Goal: Use online tool/utility: Utilize a website feature to perform a specific function

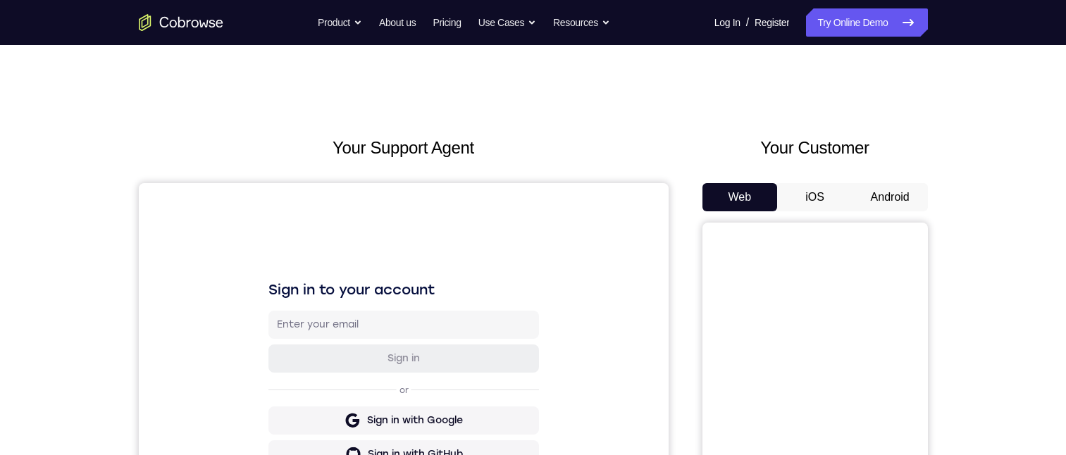
click at [898, 174] on div "Your Customer Web iOS Android" at bounding box center [814, 395] width 225 height 521
click at [898, 190] on button "Android" at bounding box center [889, 197] width 75 height 28
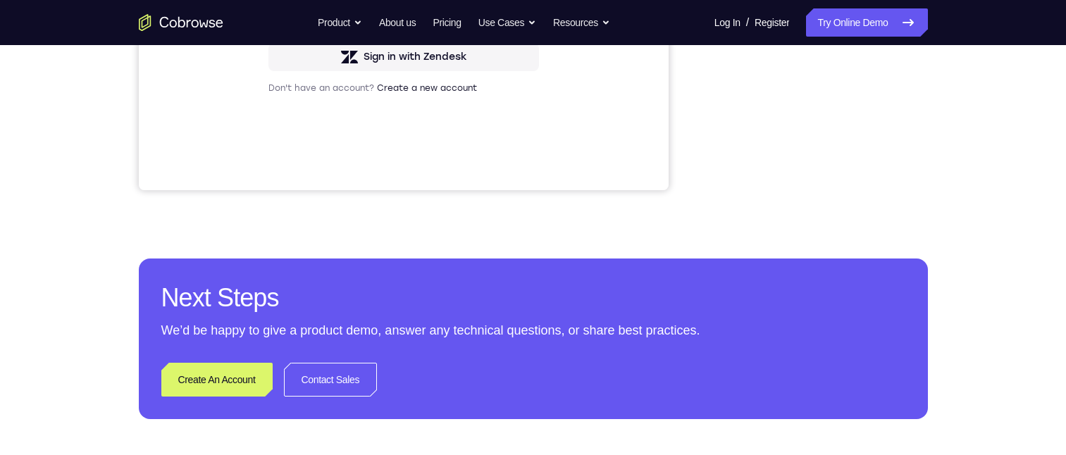
scroll to position [423, 0]
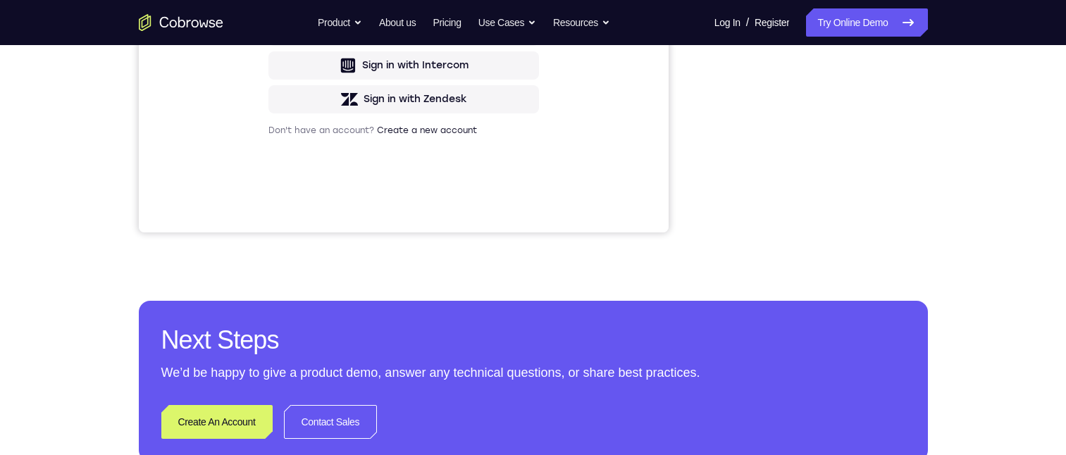
drag, startPoint x: 693, startPoint y: 72, endPoint x: 702, endPoint y: 72, distance: 8.5
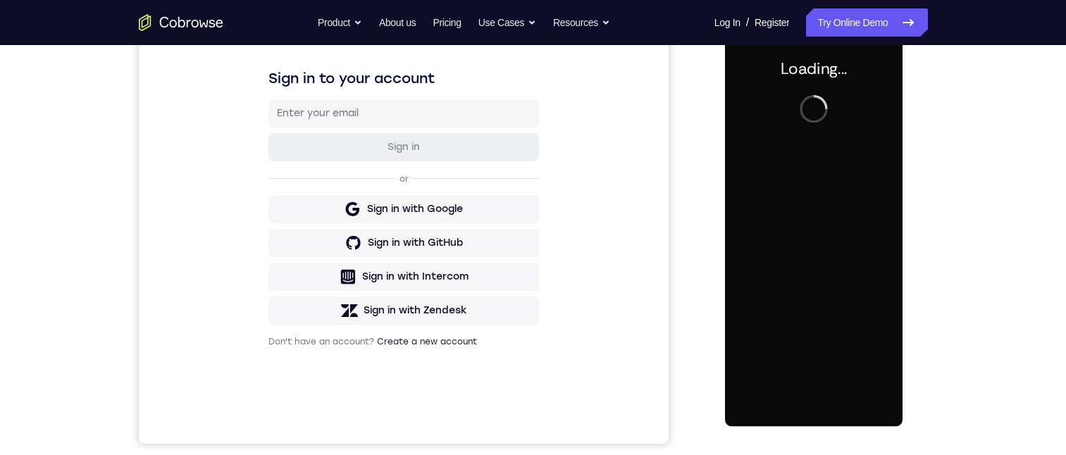
click at [804, 197] on div at bounding box center [814, 229] width 178 height 394
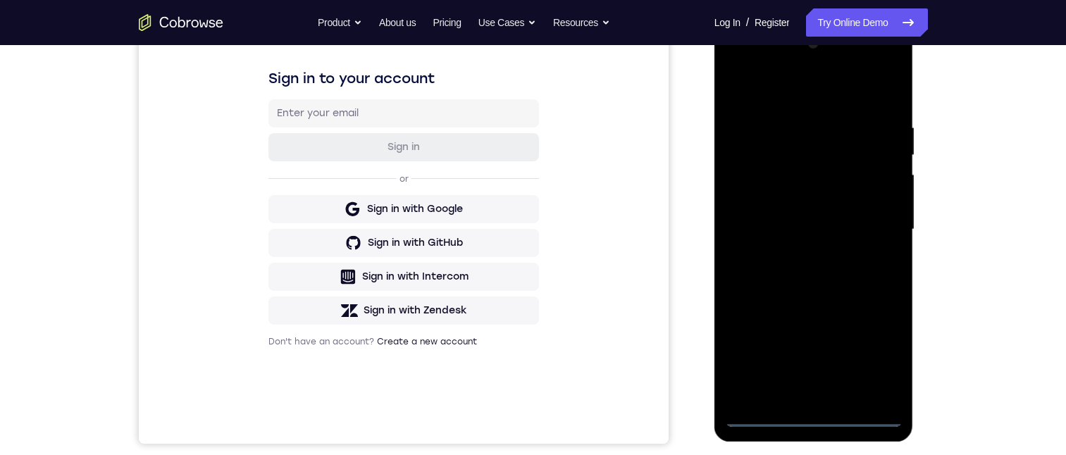
click at [817, 418] on div at bounding box center [814, 229] width 178 height 394
click at [872, 354] on div at bounding box center [814, 229] width 178 height 394
drag, startPoint x: 787, startPoint y: 87, endPoint x: 769, endPoint y: 116, distance: 34.8
click at [785, 87] on div at bounding box center [814, 229] width 178 height 394
click at [880, 223] on div at bounding box center [814, 229] width 178 height 394
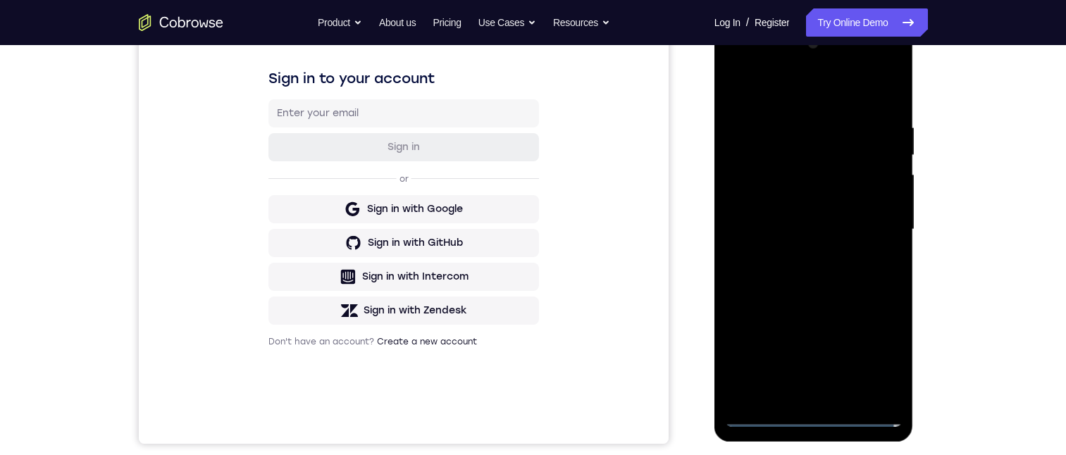
click at [869, 211] on div at bounding box center [814, 229] width 178 height 394
click at [867, 227] on div at bounding box center [814, 229] width 178 height 394
click at [792, 254] on div at bounding box center [814, 229] width 178 height 394
click at [799, 219] on div at bounding box center [814, 229] width 178 height 394
click at [792, 197] on div at bounding box center [814, 229] width 178 height 394
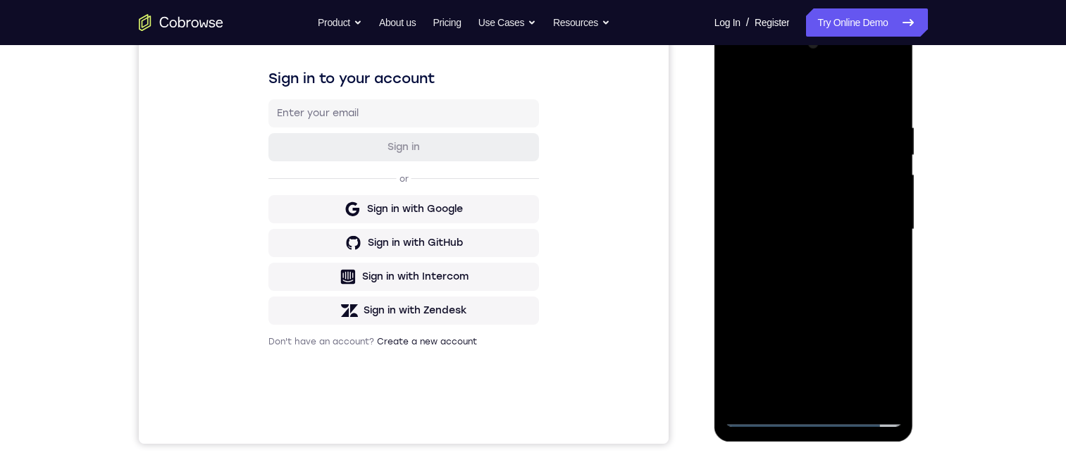
click at [804, 222] on div at bounding box center [814, 229] width 178 height 394
click at [828, 295] on div at bounding box center [814, 229] width 178 height 394
click at [792, 114] on div at bounding box center [814, 229] width 178 height 394
click at [886, 94] on div at bounding box center [814, 229] width 178 height 394
click at [889, 87] on div at bounding box center [814, 229] width 178 height 394
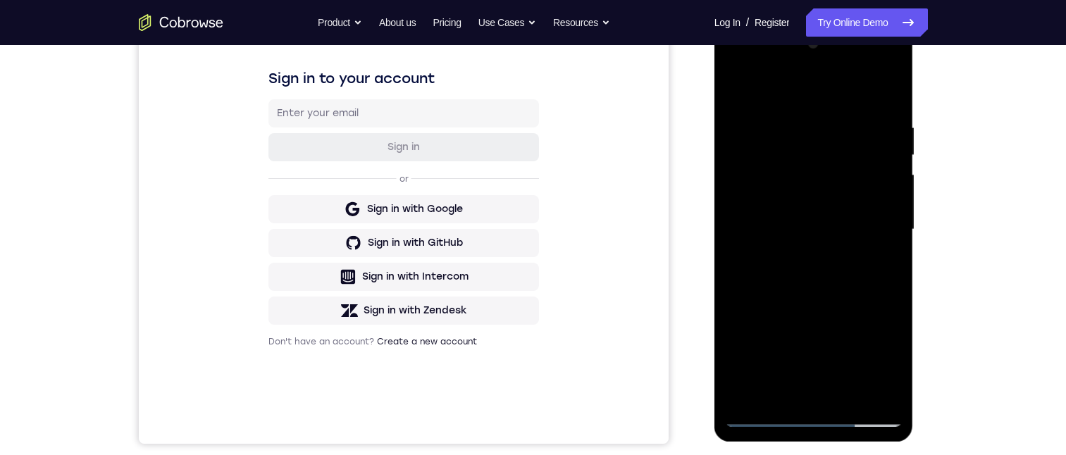
click at [735, 85] on div at bounding box center [814, 229] width 178 height 394
click at [823, 114] on div at bounding box center [814, 229] width 178 height 394
click at [884, 168] on div at bounding box center [814, 229] width 178 height 394
click at [883, 174] on div at bounding box center [814, 229] width 178 height 394
click at [871, 192] on div at bounding box center [814, 229] width 178 height 394
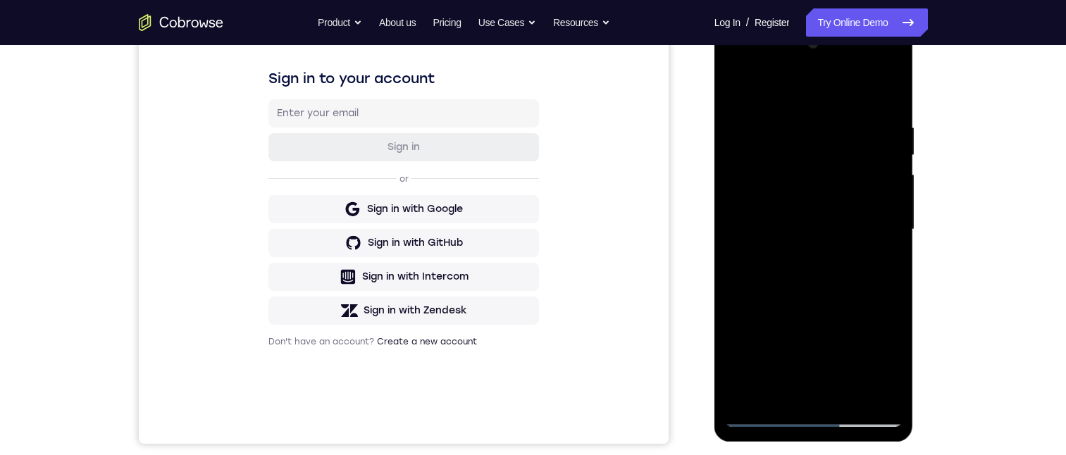
click at [885, 84] on div at bounding box center [814, 229] width 178 height 394
click at [886, 96] on div at bounding box center [814, 229] width 178 height 394
click at [893, 380] on div at bounding box center [814, 229] width 178 height 394
click at [841, 395] on div at bounding box center [814, 229] width 178 height 394
click at [829, 301] on div at bounding box center [814, 229] width 178 height 394
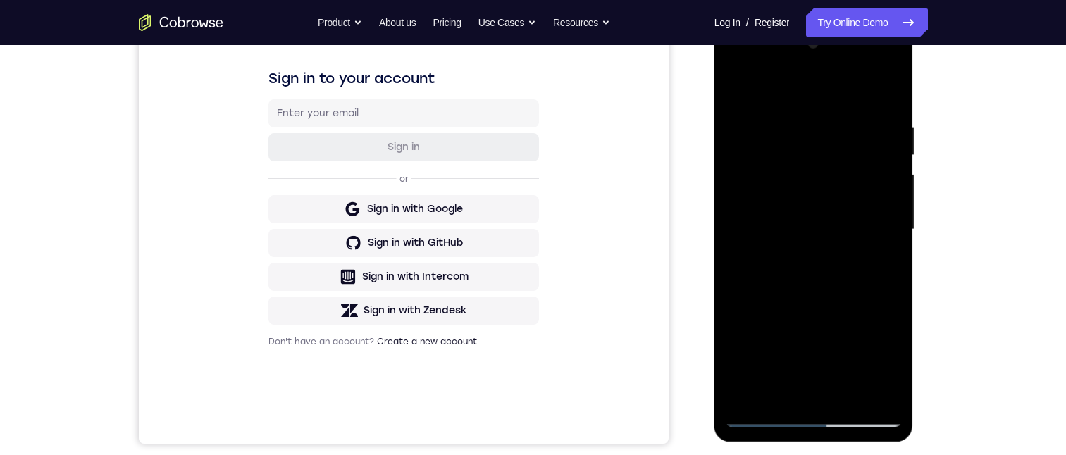
scroll to position [282, 0]
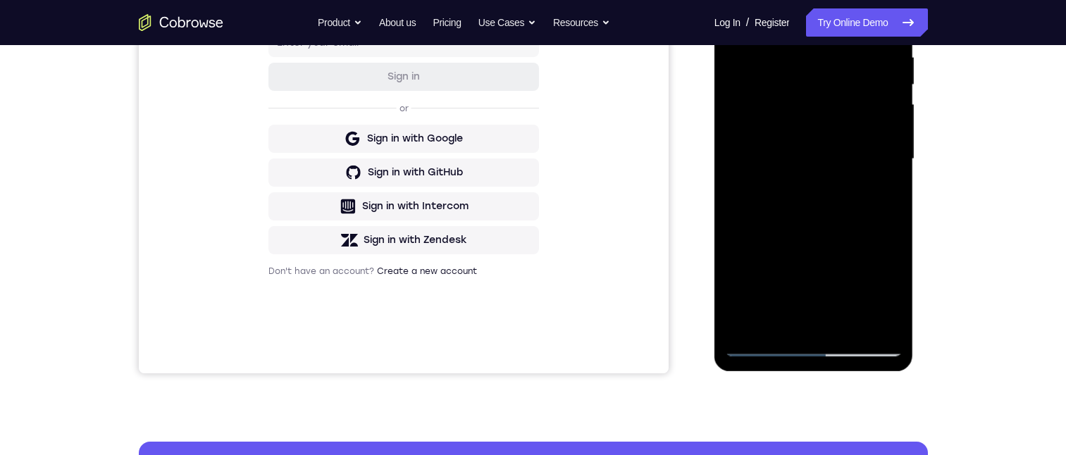
click at [786, 147] on div at bounding box center [814, 159] width 178 height 394
click at [740, 22] on div at bounding box center [814, 159] width 178 height 394
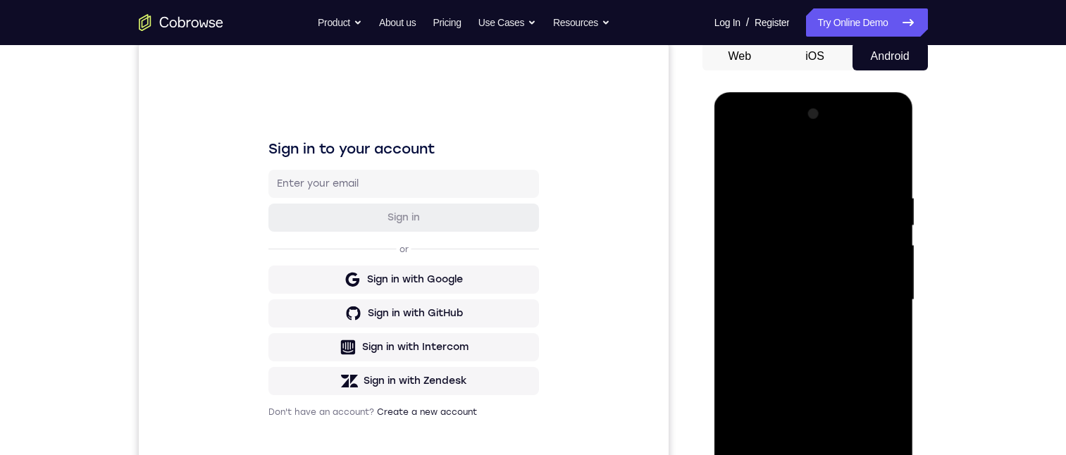
click at [739, 164] on div at bounding box center [814, 300] width 178 height 394
click at [842, 182] on div at bounding box center [814, 300] width 178 height 394
click at [745, 158] on div at bounding box center [814, 300] width 178 height 394
click at [731, 157] on div at bounding box center [814, 300] width 178 height 394
click at [889, 163] on div at bounding box center [814, 300] width 178 height 394
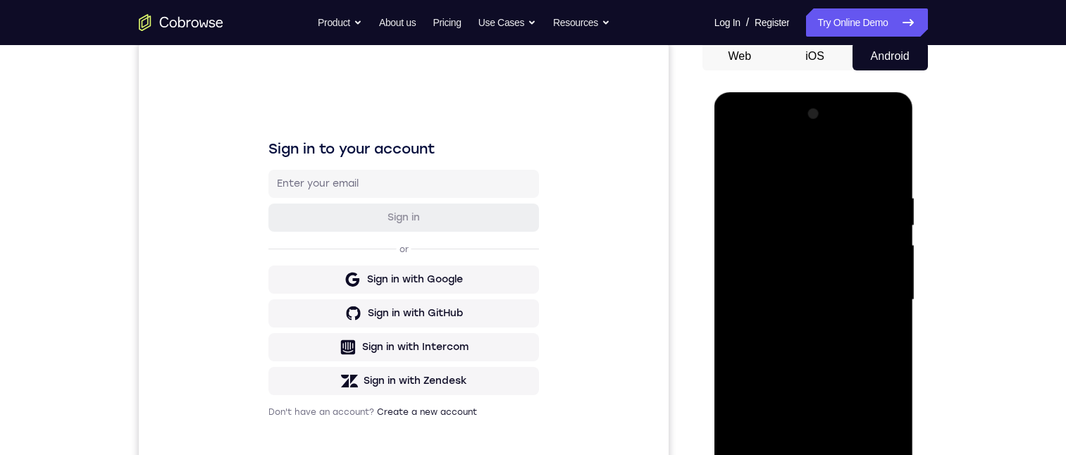
drag, startPoint x: 852, startPoint y: 332, endPoint x: 844, endPoint y: 247, distance: 85.7
click at [844, 247] on div at bounding box center [814, 300] width 178 height 394
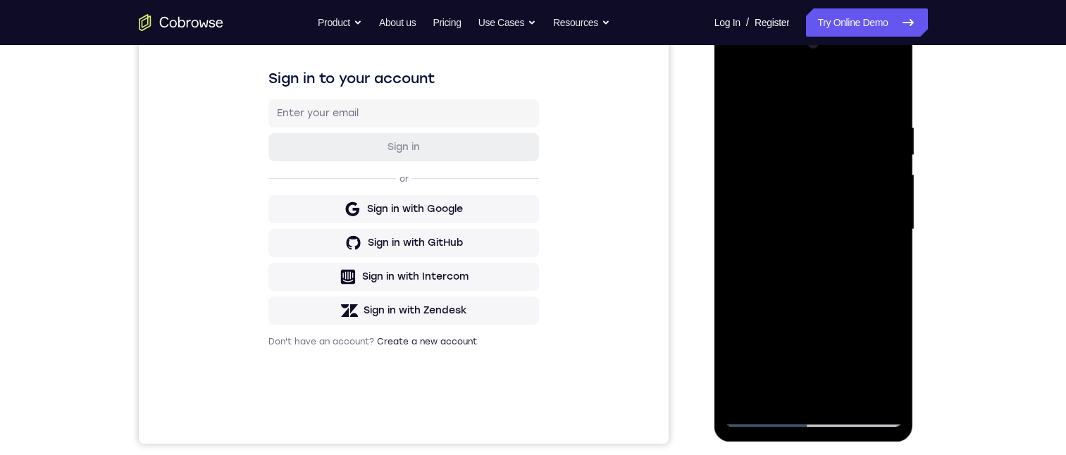
click at [888, 206] on div at bounding box center [814, 229] width 178 height 394
click at [892, 206] on div at bounding box center [814, 229] width 178 height 394
drag, startPoint x: 862, startPoint y: 314, endPoint x: 836, endPoint y: 64, distance: 251.4
click at [837, 59] on div at bounding box center [814, 229] width 178 height 394
drag, startPoint x: 823, startPoint y: 288, endPoint x: 809, endPoint y: 75, distance: 213.2
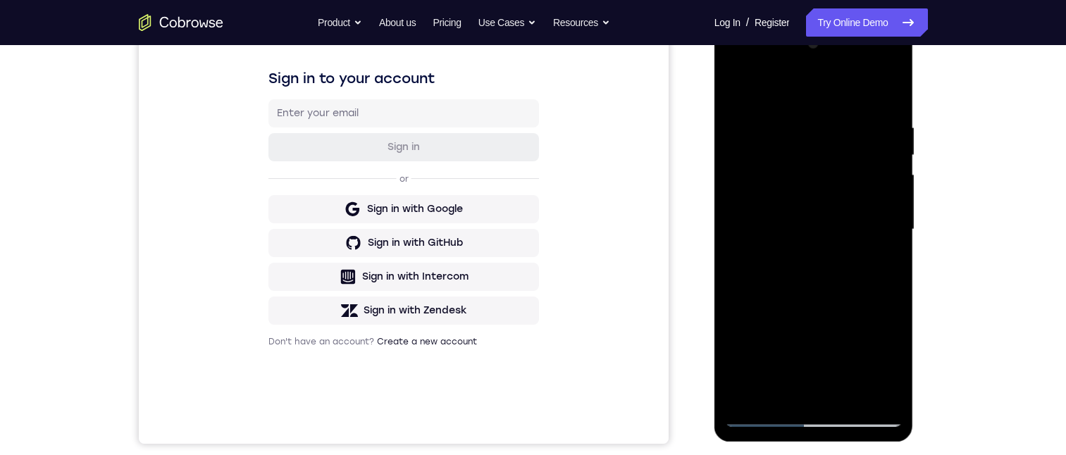
click at [809, 78] on div at bounding box center [814, 229] width 178 height 394
click at [823, 199] on div at bounding box center [814, 229] width 178 height 394
drag, startPoint x: 848, startPoint y: 282, endPoint x: 845, endPoint y: 254, distance: 28.3
click at [845, 256] on div at bounding box center [814, 229] width 178 height 394
drag, startPoint x: 843, startPoint y: 208, endPoint x: 840, endPoint y: 159, distance: 48.7
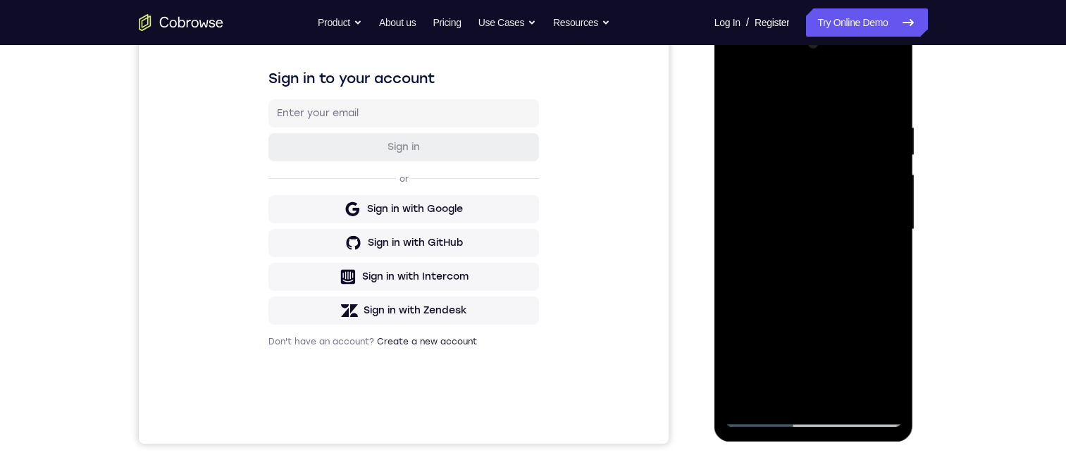
click at [840, 158] on div at bounding box center [814, 229] width 178 height 394
drag, startPoint x: 841, startPoint y: 249, endPoint x: 874, endPoint y: 204, distance: 55.9
click at [838, 158] on div at bounding box center [814, 229] width 178 height 394
click at [893, 207] on div at bounding box center [814, 229] width 178 height 394
click at [893, 212] on div at bounding box center [814, 229] width 178 height 394
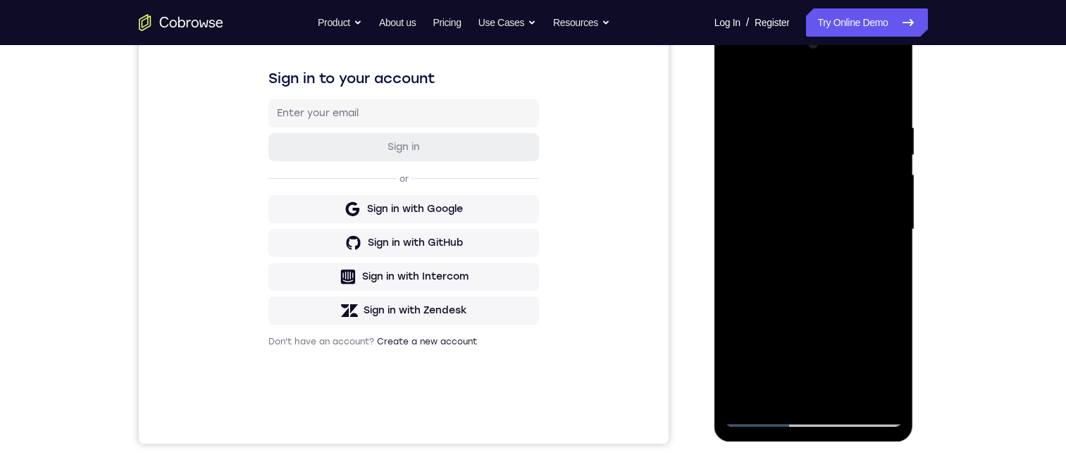
click at [893, 212] on div at bounding box center [814, 229] width 178 height 394
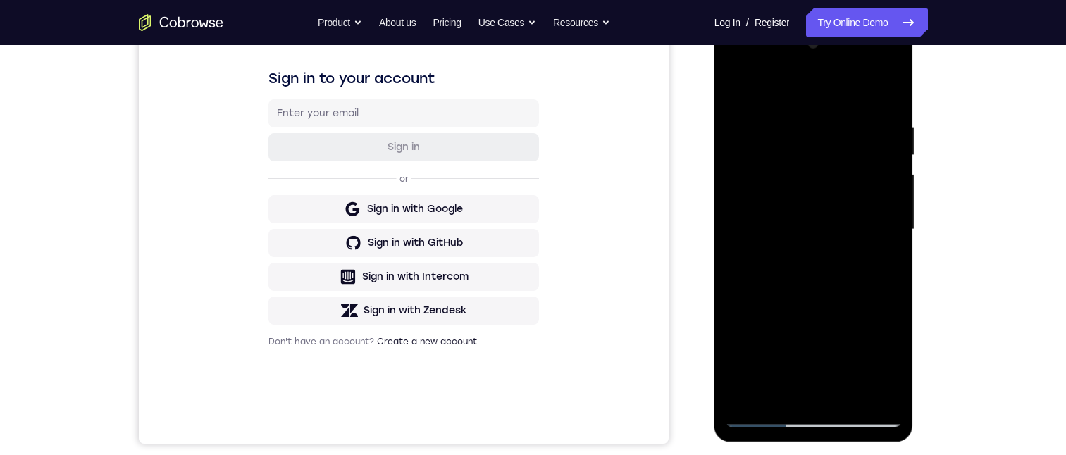
click at [893, 212] on div at bounding box center [814, 229] width 178 height 394
click at [738, 211] on div at bounding box center [814, 229] width 178 height 394
click at [890, 213] on div at bounding box center [814, 229] width 178 height 394
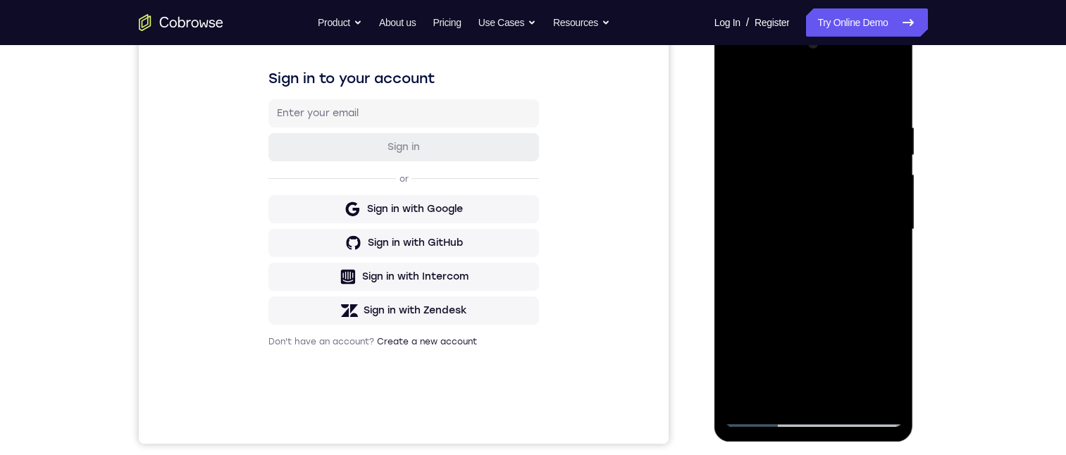
click at [890, 213] on div at bounding box center [814, 229] width 178 height 394
click at [735, 209] on div at bounding box center [814, 229] width 178 height 394
click at [893, 214] on div at bounding box center [814, 229] width 178 height 394
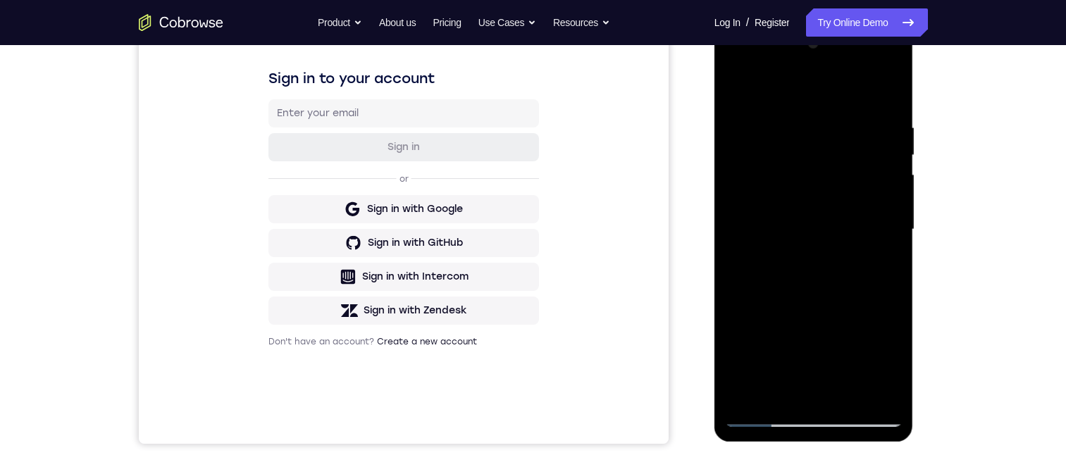
click at [896, 213] on div at bounding box center [814, 229] width 178 height 394
drag, startPoint x: 832, startPoint y: 340, endPoint x: 799, endPoint y: 123, distance: 218.8
click at [823, 262] on div at bounding box center [814, 229] width 178 height 394
drag, startPoint x: 841, startPoint y: 306, endPoint x: 819, endPoint y: 153, distance: 155.1
click at [819, 154] on div at bounding box center [814, 229] width 178 height 394
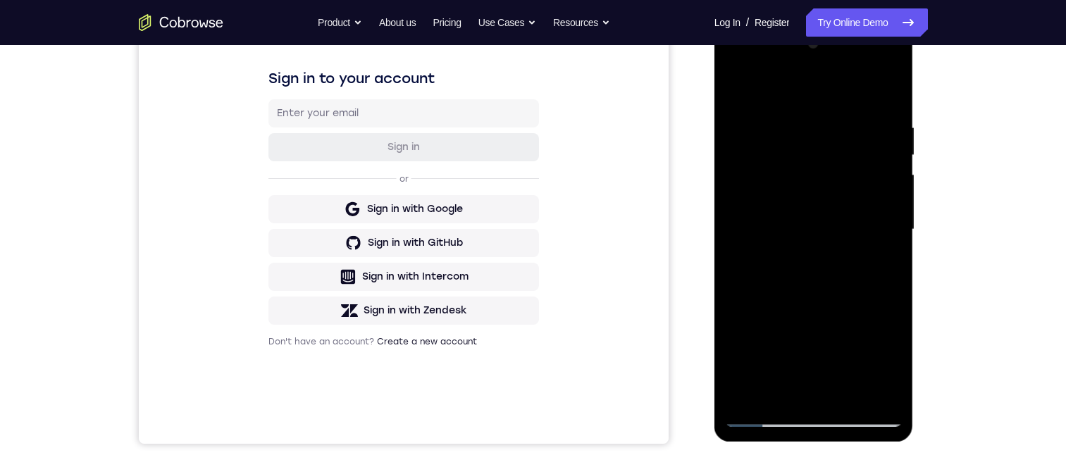
drag, startPoint x: 871, startPoint y: 338, endPoint x: 848, endPoint y: 239, distance: 101.8
click at [848, 240] on div at bounding box center [814, 229] width 178 height 394
drag, startPoint x: 803, startPoint y: 173, endPoint x: 809, endPoint y: 259, distance: 85.5
click at [807, 266] on div at bounding box center [814, 229] width 178 height 394
click at [888, 242] on div at bounding box center [814, 229] width 178 height 394
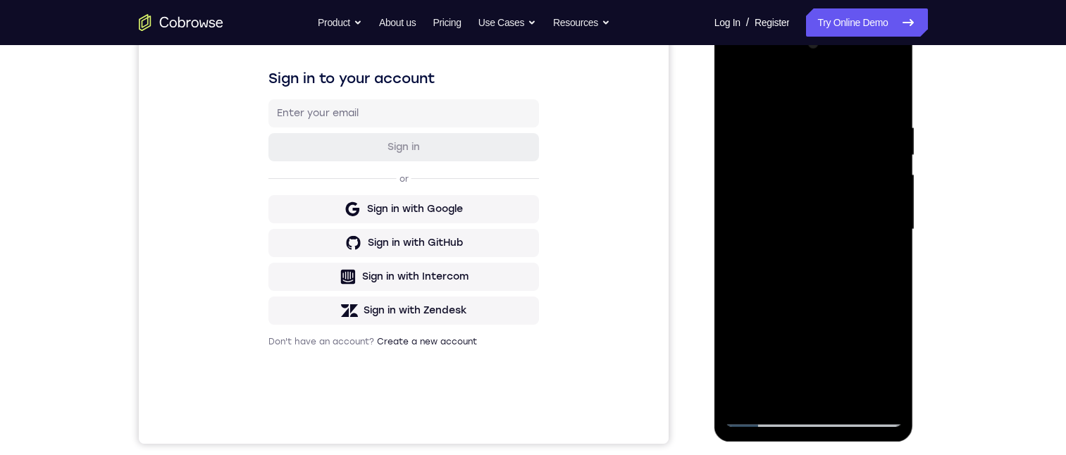
click at [884, 253] on div at bounding box center [814, 229] width 178 height 394
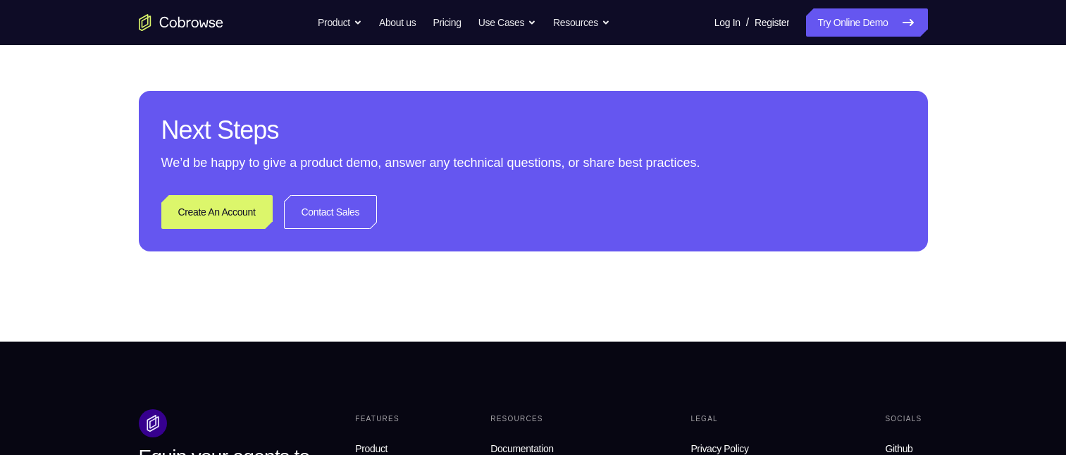
scroll to position [344, 0]
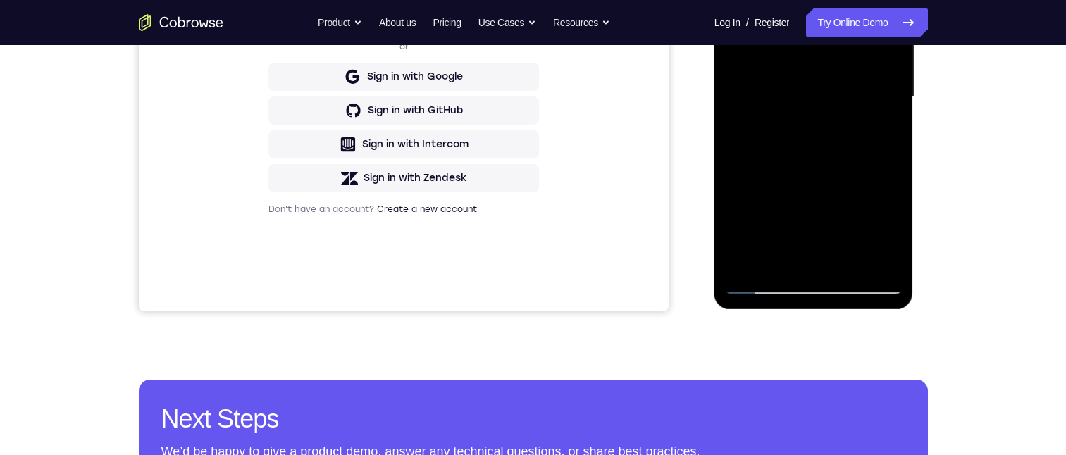
drag, startPoint x: 885, startPoint y: 125, endPoint x: 1612, endPoint y: 176, distance: 728.7
click at [885, 125] on div at bounding box center [814, 97] width 178 height 394
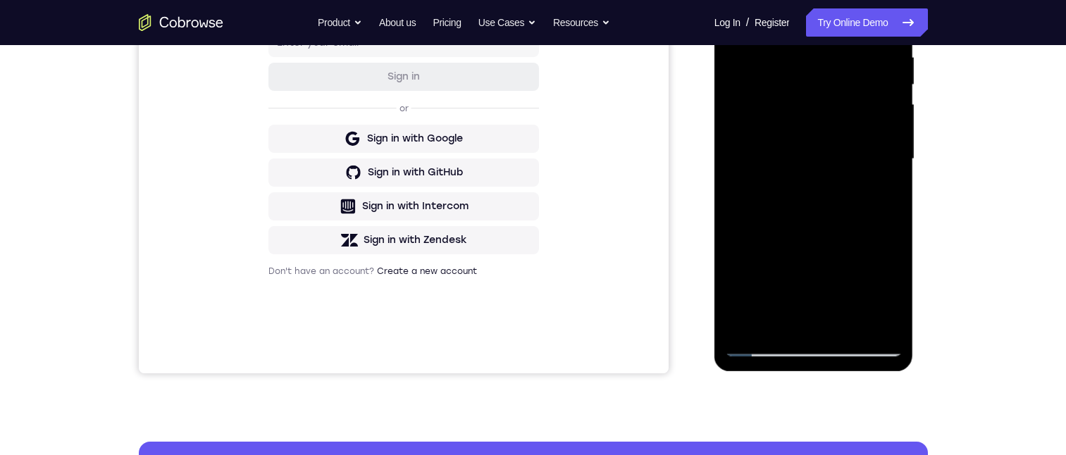
click at [887, 187] on div at bounding box center [814, 159] width 178 height 394
click at [893, 186] on div at bounding box center [814, 159] width 178 height 394
click at [889, 191] on div at bounding box center [814, 159] width 178 height 394
drag, startPoint x: 889, startPoint y: 191, endPoint x: 1593, endPoint y: 173, distance: 703.9
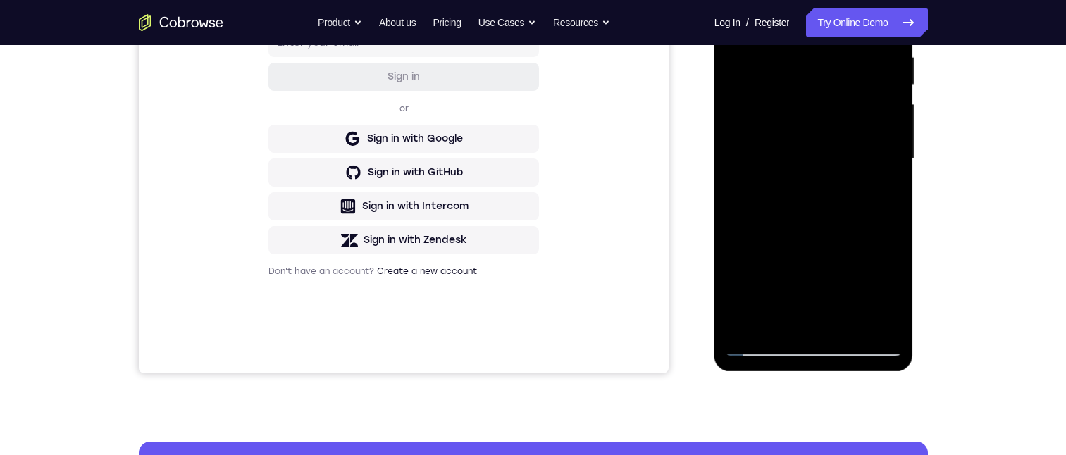
click at [889, 191] on div at bounding box center [814, 159] width 178 height 394
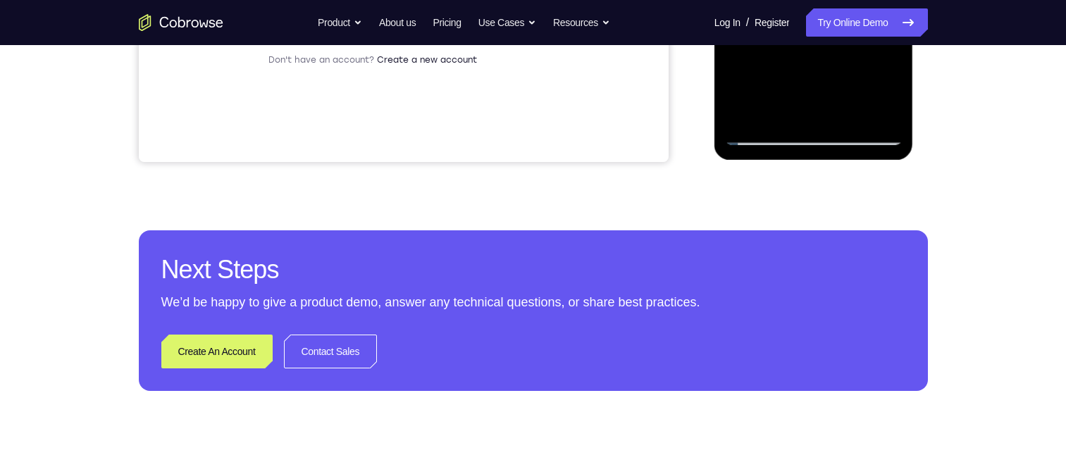
scroll to position [352, 0]
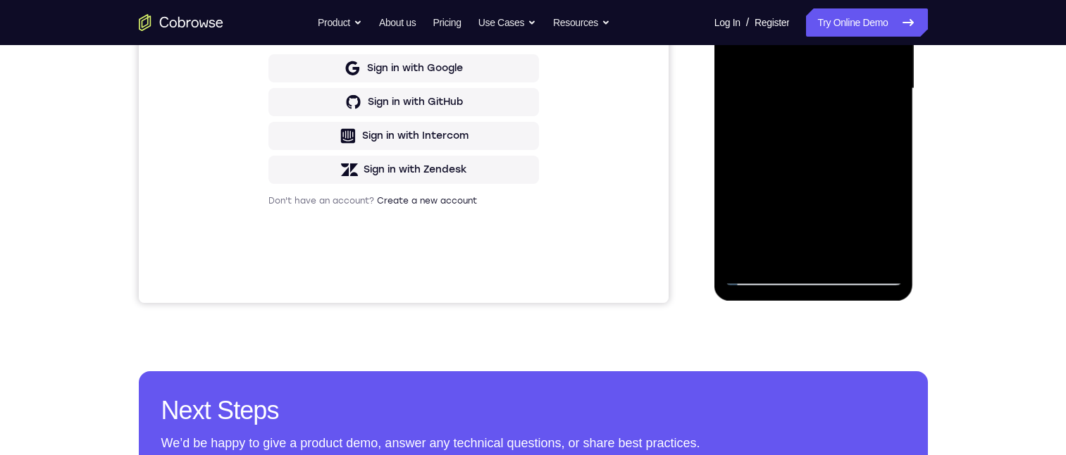
click at [890, 113] on div at bounding box center [814, 89] width 178 height 394
click at [888, 120] on div at bounding box center [814, 89] width 178 height 394
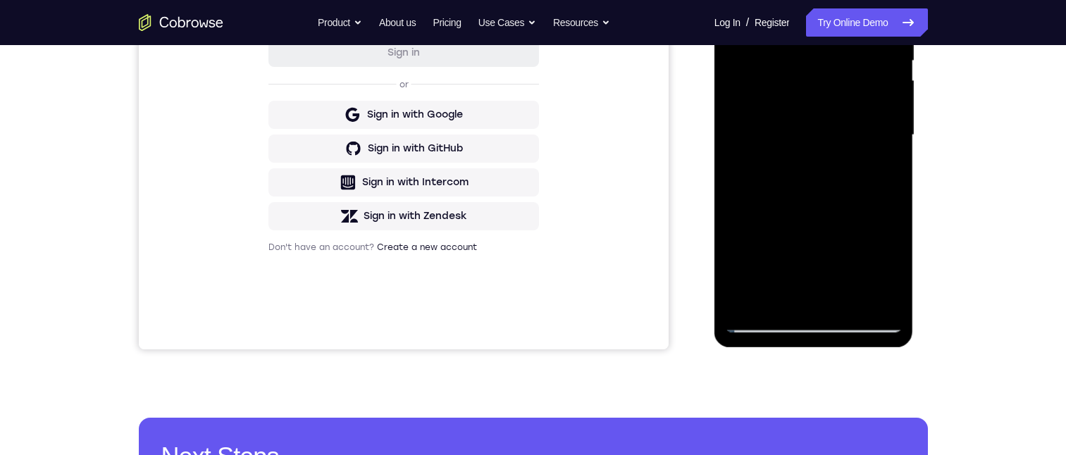
scroll to position [282, 0]
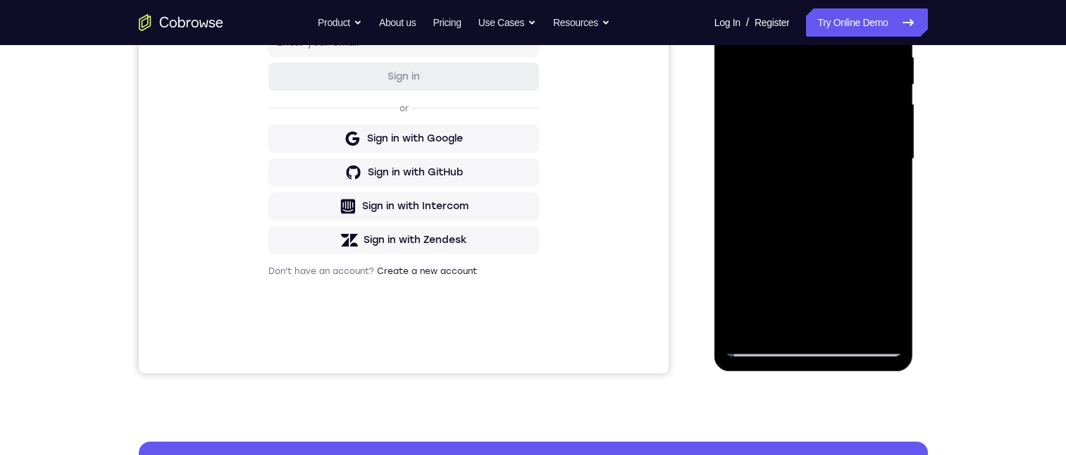
click at [888, 192] on div at bounding box center [814, 159] width 178 height 394
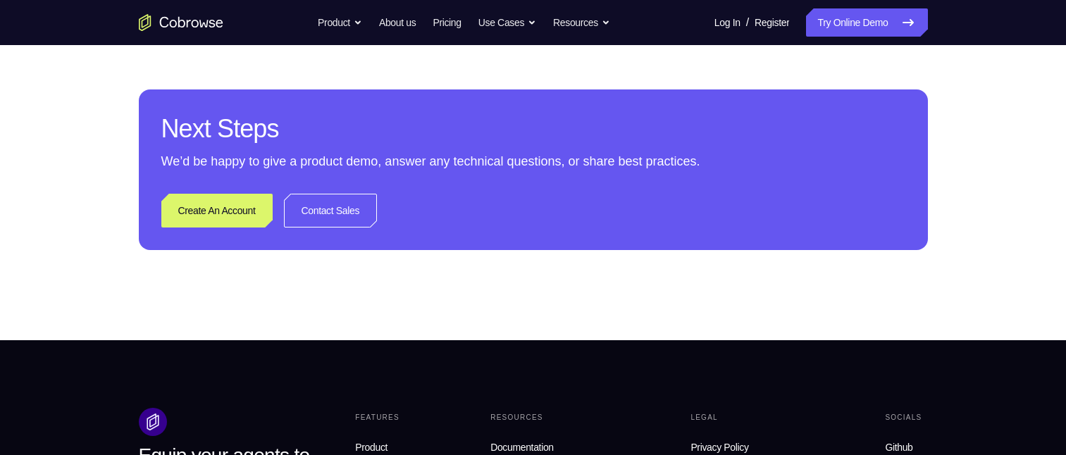
scroll to position [282, 0]
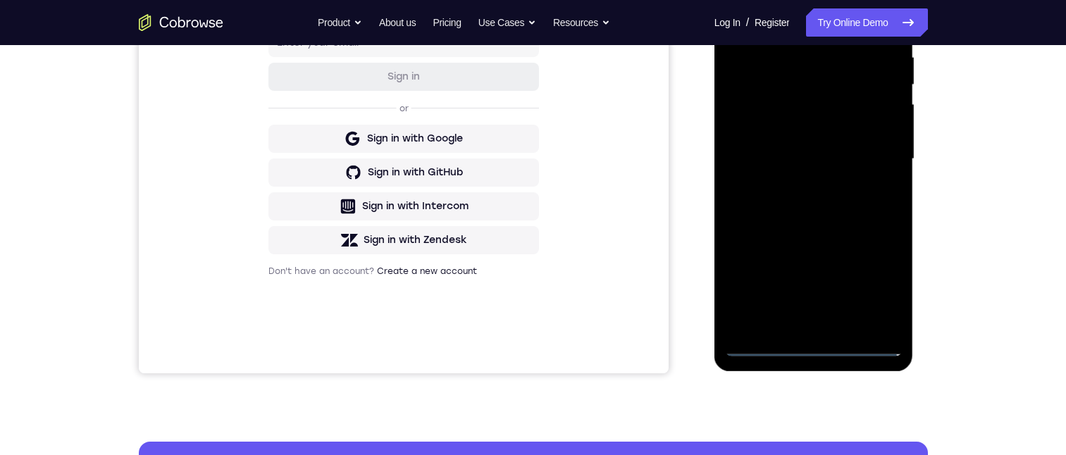
click at [820, 345] on div at bounding box center [814, 159] width 178 height 394
click at [812, 340] on div at bounding box center [814, 159] width 178 height 394
click at [821, 342] on div at bounding box center [814, 159] width 178 height 394
click at [878, 273] on div at bounding box center [814, 159] width 178 height 394
click at [883, 286] on div at bounding box center [814, 159] width 178 height 394
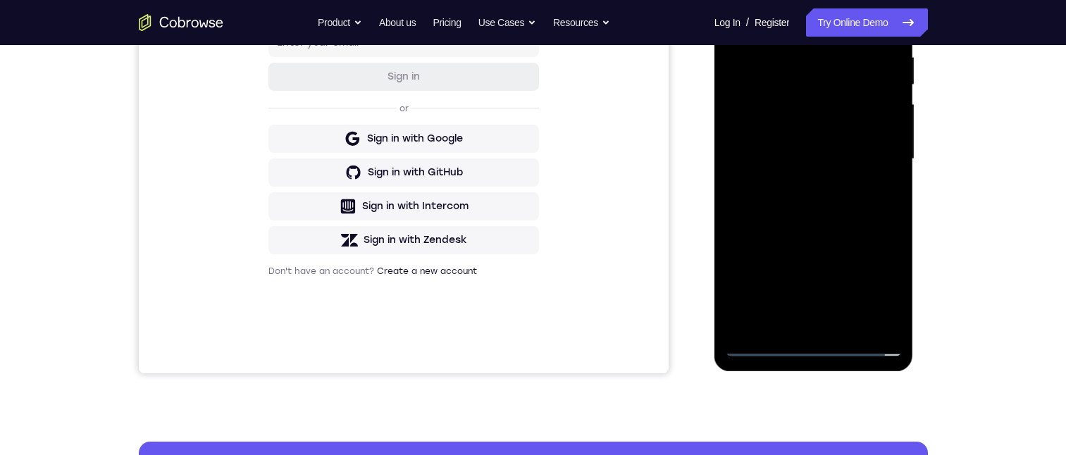
click at [879, 281] on div at bounding box center [814, 159] width 178 height 394
drag, startPoint x: 875, startPoint y: 298, endPoint x: 852, endPoint y: 168, distance: 132.3
click at [875, 277] on div at bounding box center [814, 159] width 178 height 394
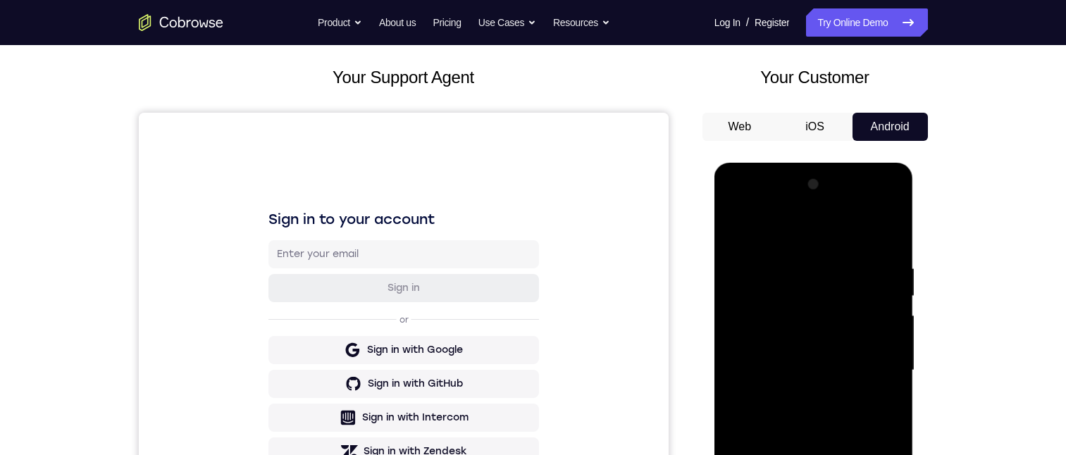
click at [773, 235] on div at bounding box center [814, 370] width 178 height 394
click at [816, 235] on div at bounding box center [814, 370] width 178 height 394
click at [875, 366] on div at bounding box center [814, 370] width 178 height 394
click at [873, 370] on div at bounding box center [814, 370] width 178 height 394
click at [871, 361] on div at bounding box center [814, 370] width 178 height 394
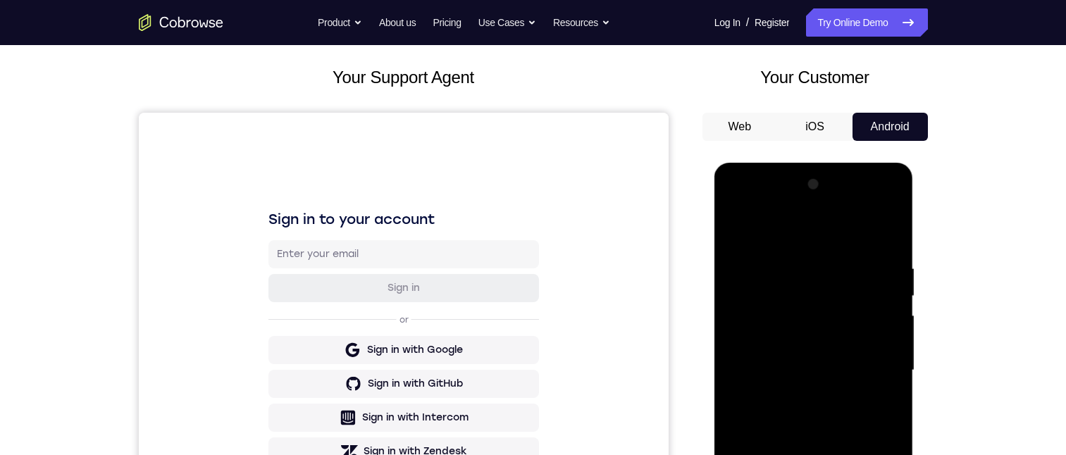
click at [871, 361] on div at bounding box center [814, 370] width 178 height 394
click at [800, 396] on div at bounding box center [814, 370] width 178 height 394
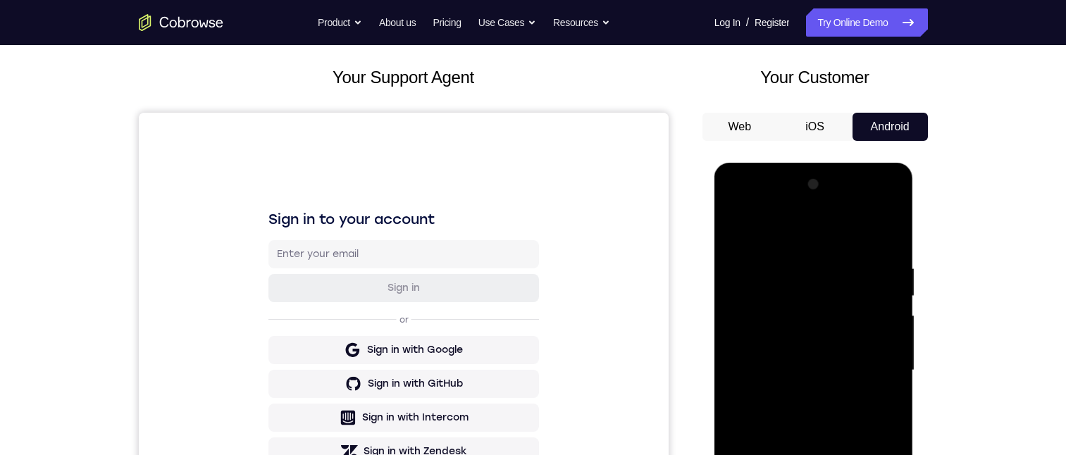
click at [800, 396] on div at bounding box center [814, 370] width 178 height 394
click at [814, 346] on div at bounding box center [814, 370] width 178 height 394
click at [815, 366] on div at bounding box center [814, 370] width 178 height 394
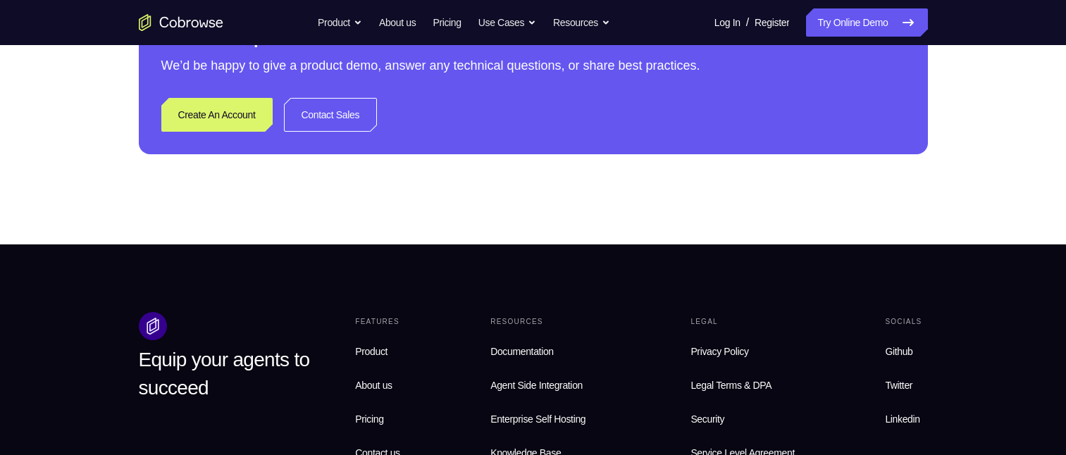
scroll to position [449, 0]
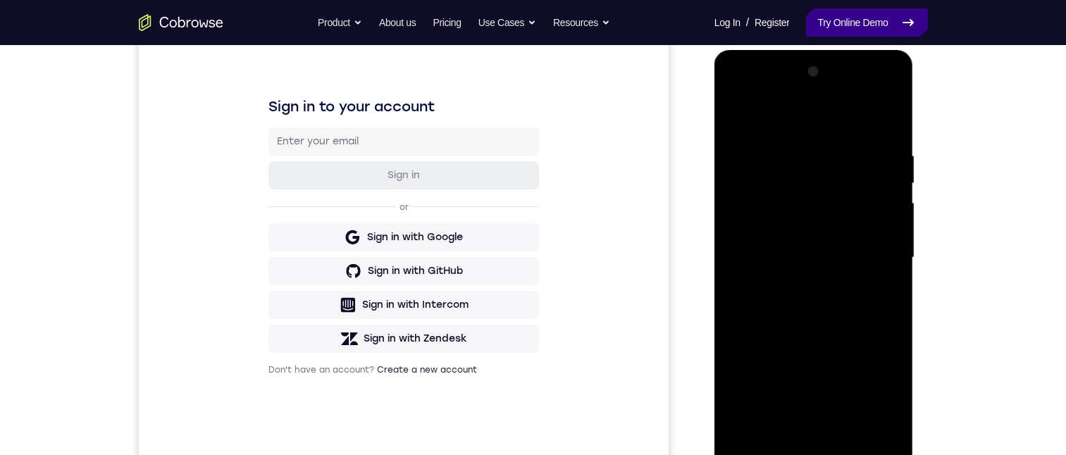
click at [863, 18] on link "Try Online Demo" at bounding box center [866, 22] width 121 height 28
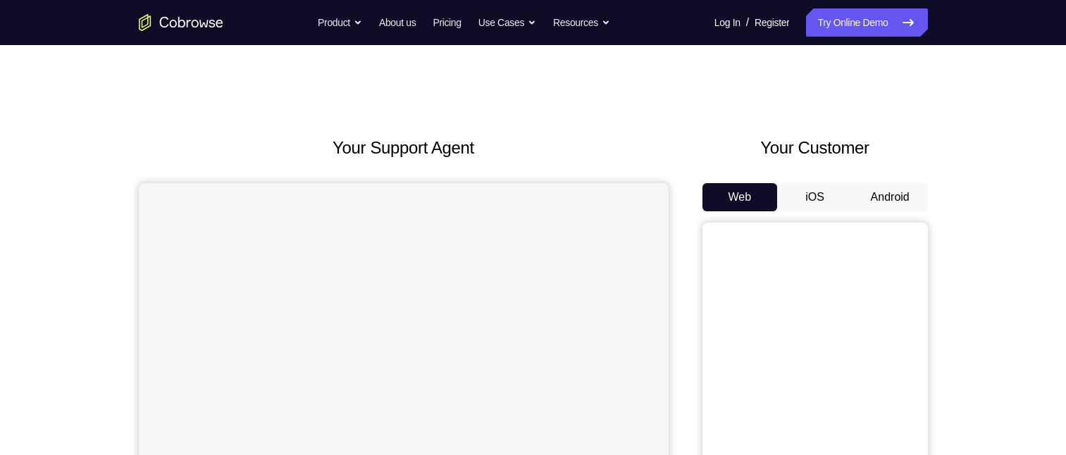
click at [883, 191] on button "Android" at bounding box center [889, 197] width 75 height 28
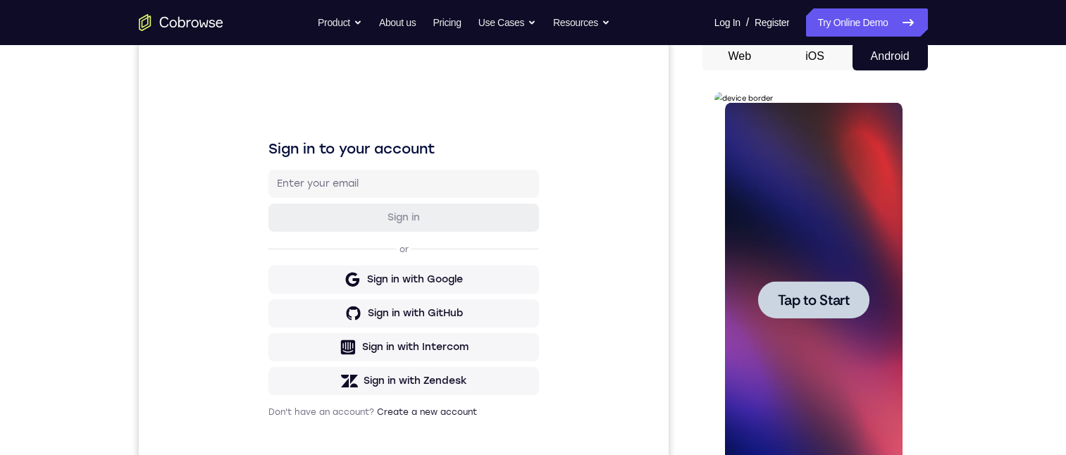
click at [806, 300] on span "Tap to Start" at bounding box center [814, 300] width 72 height 14
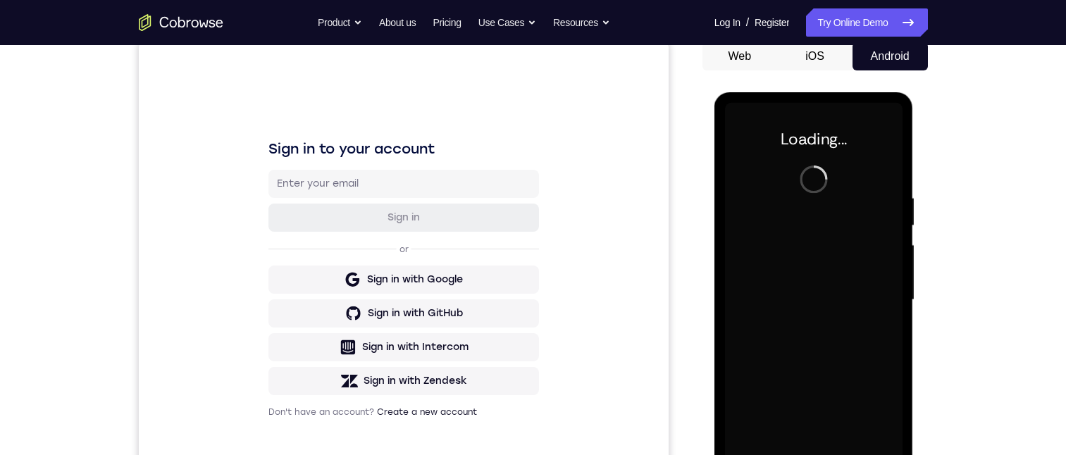
scroll to position [211, 0]
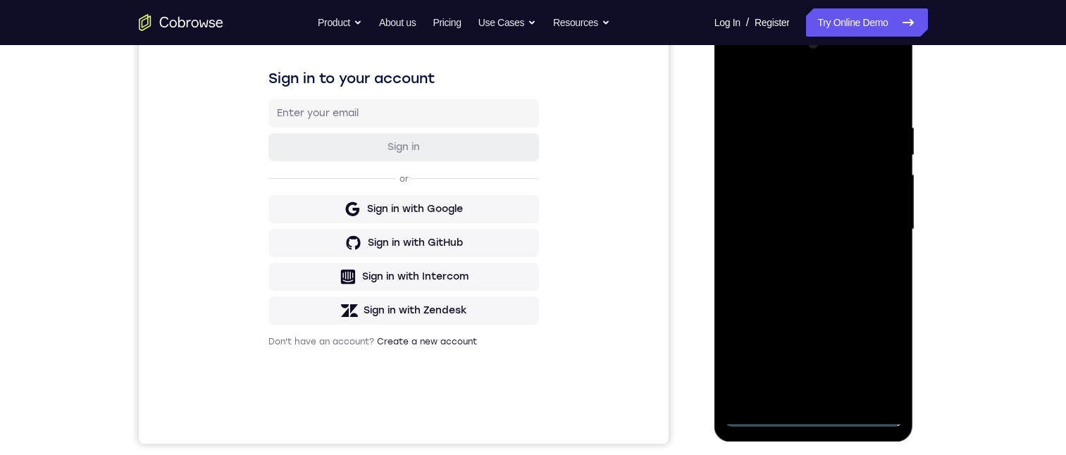
click at [815, 419] on div at bounding box center [814, 229] width 178 height 394
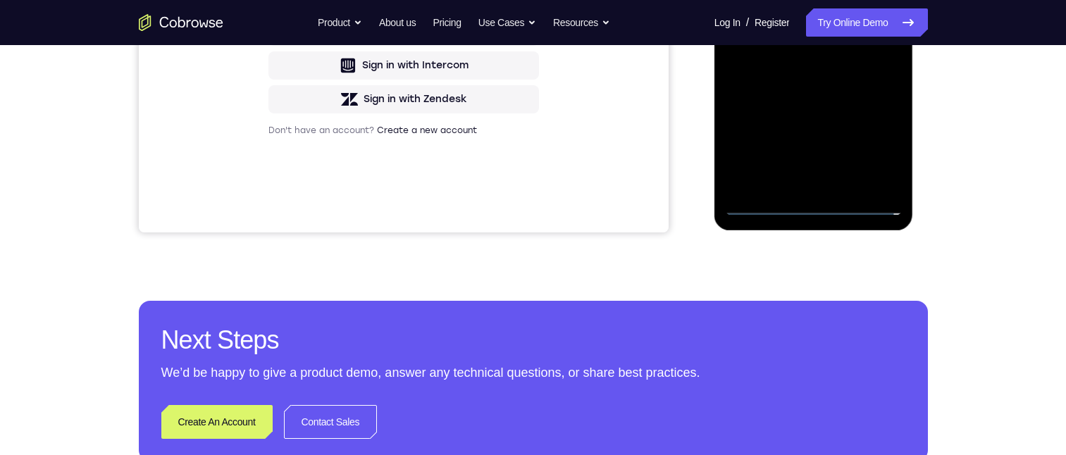
click at [818, 206] on div at bounding box center [814, 18] width 178 height 394
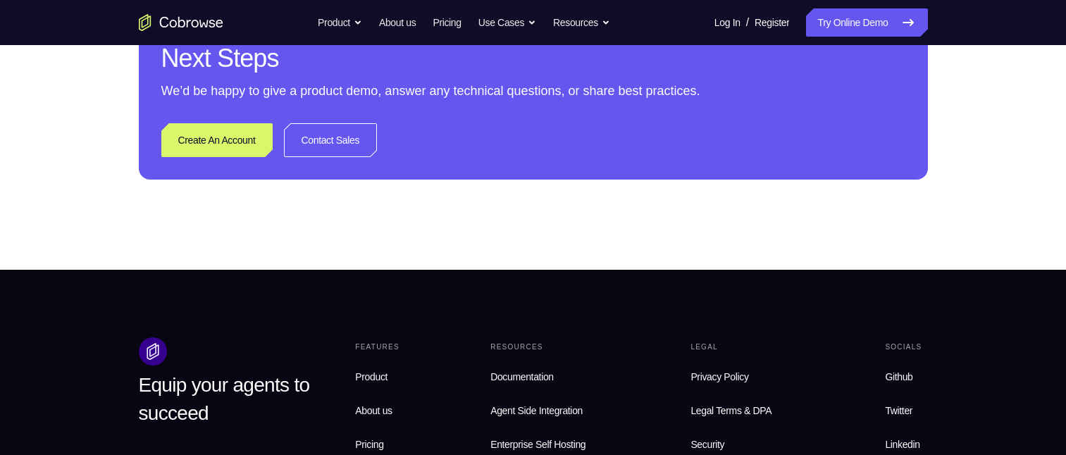
scroll to position [214, 0]
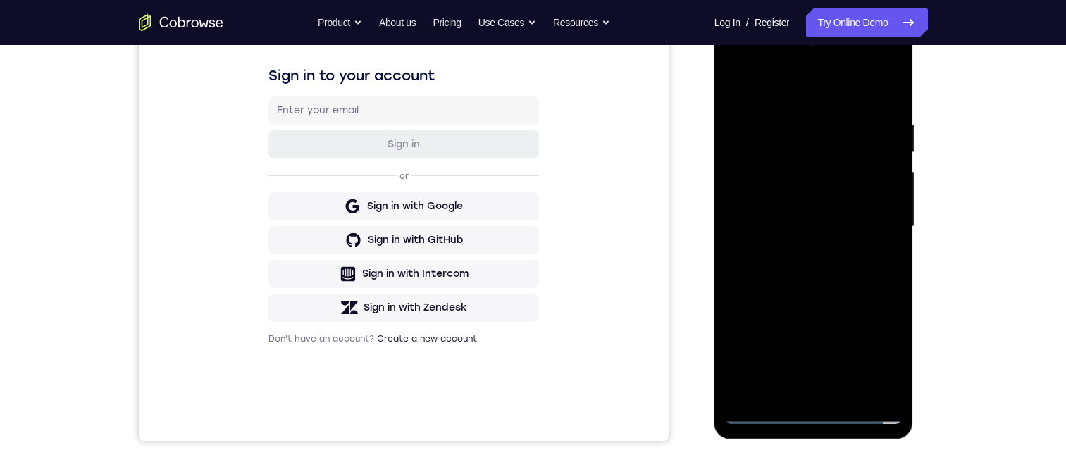
click at [871, 358] on div at bounding box center [814, 227] width 178 height 394
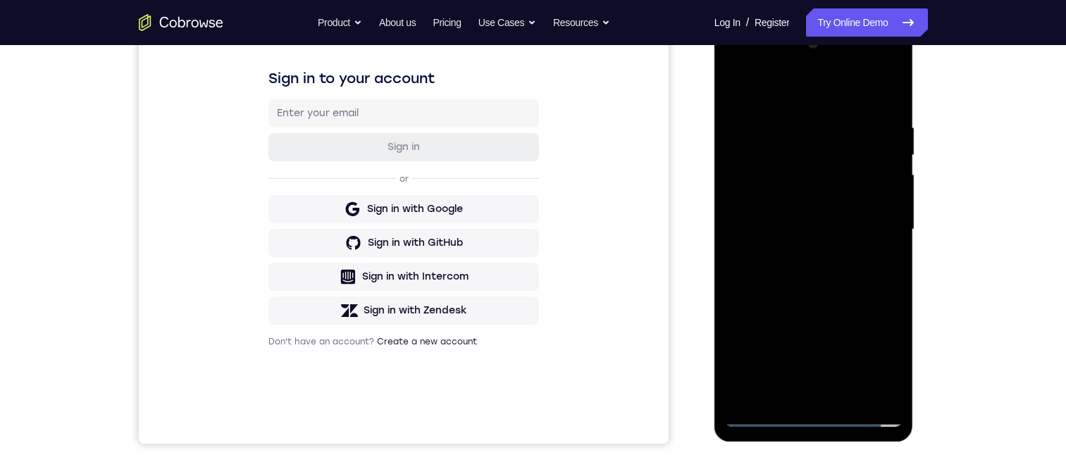
click at [883, 354] on div at bounding box center [814, 229] width 178 height 394
click at [844, 295] on div at bounding box center [814, 229] width 178 height 394
click at [769, 419] on div at bounding box center [814, 229] width 178 height 394
click at [773, 416] on div at bounding box center [814, 229] width 178 height 394
click at [758, 413] on div at bounding box center [814, 229] width 178 height 394
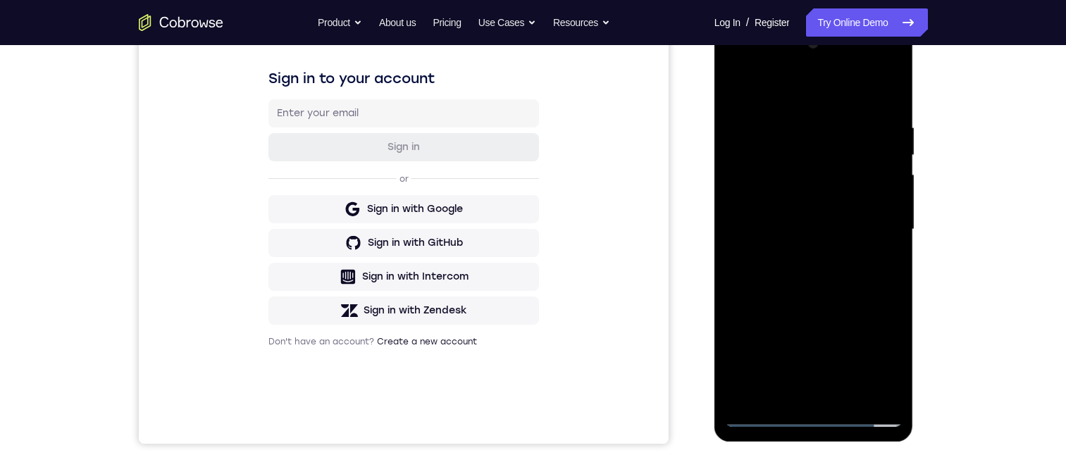
click at [766, 406] on div at bounding box center [814, 229] width 178 height 394
click at [762, 413] on div at bounding box center [814, 229] width 178 height 394
click at [814, 416] on div at bounding box center [814, 229] width 178 height 394
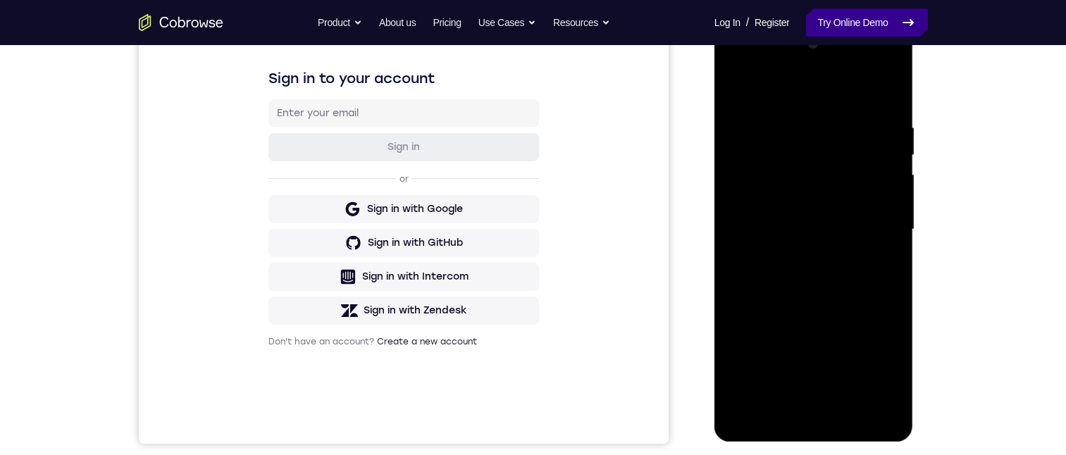
click at [873, 25] on link "Try Online Demo" at bounding box center [866, 22] width 121 height 28
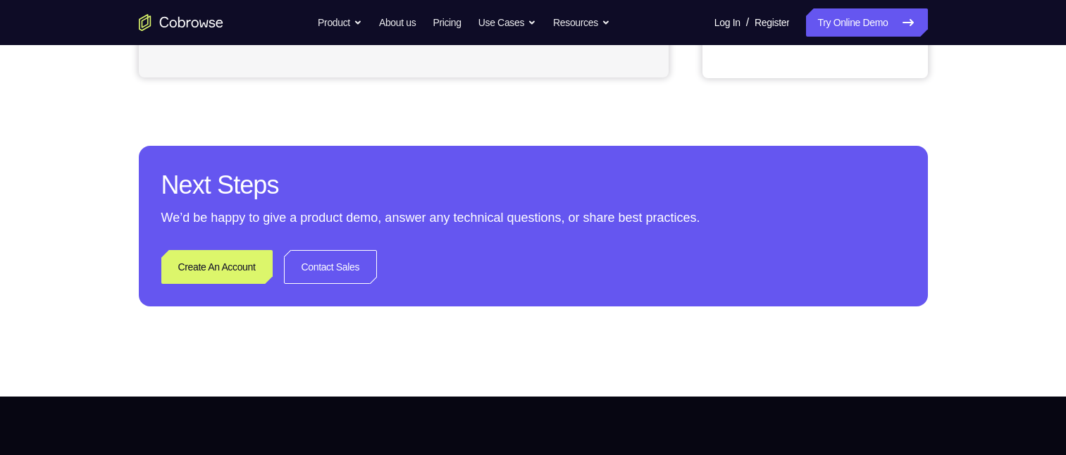
scroll to position [14, 0]
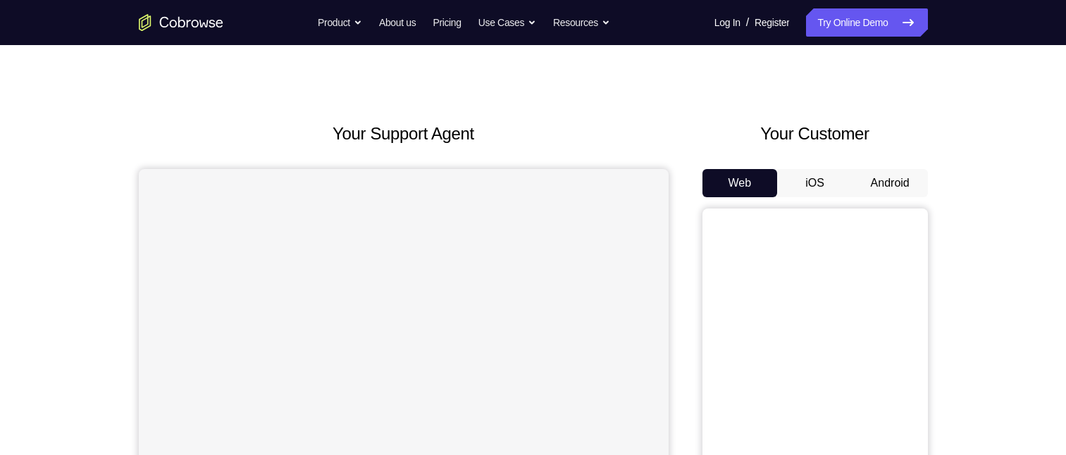
click at [878, 174] on button "Android" at bounding box center [889, 183] width 75 height 28
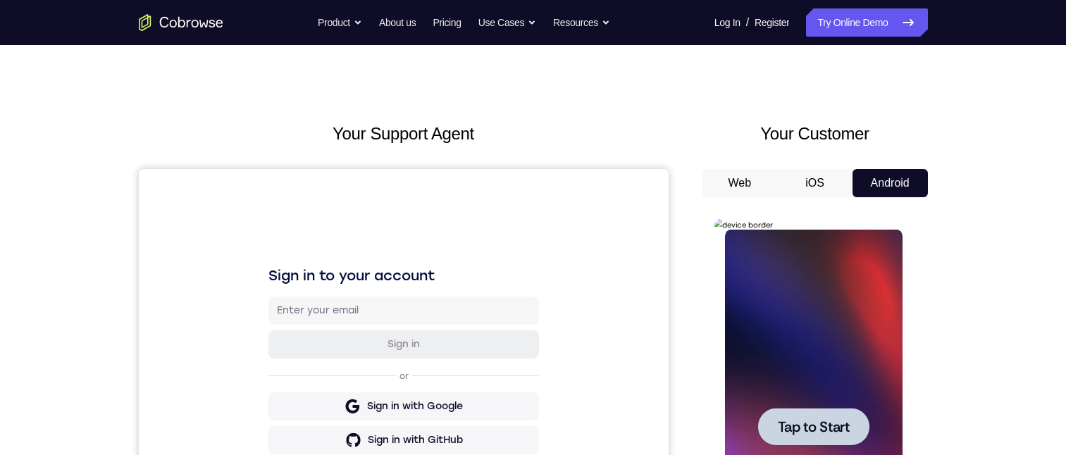
scroll to position [0, 0]
drag, startPoint x: 822, startPoint y: 373, endPoint x: 809, endPoint y: 378, distance: 14.3
click at [821, 373] on div at bounding box center [814, 427] width 178 height 394
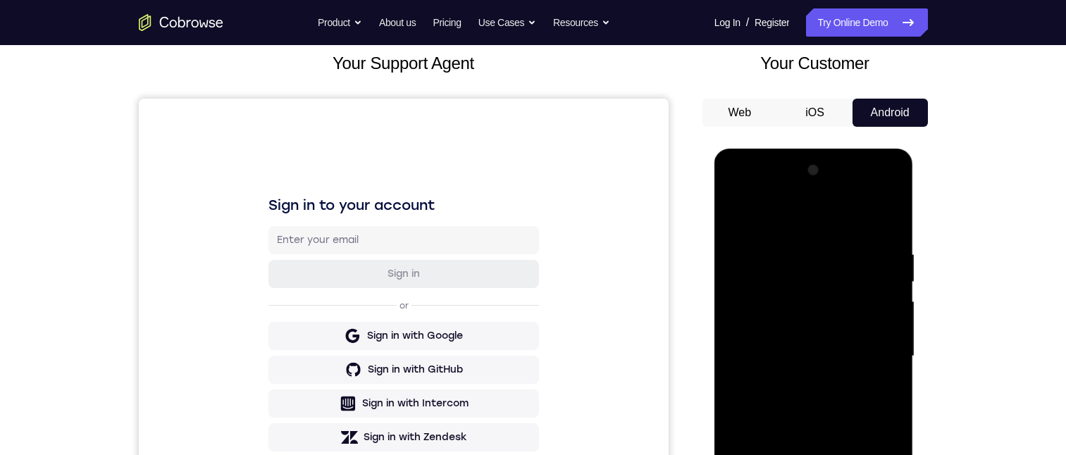
scroll to position [225, 0]
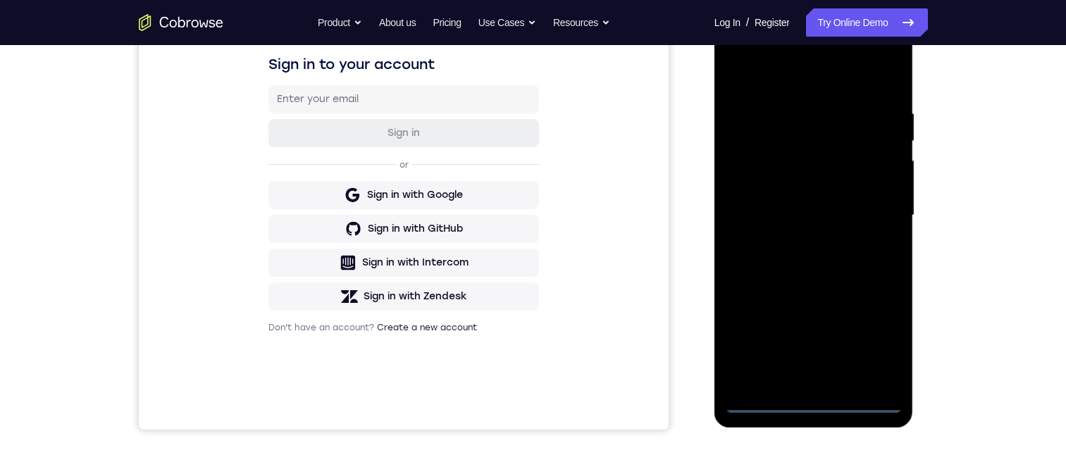
click at [812, 396] on div at bounding box center [814, 215] width 178 height 394
click at [767, 402] on div at bounding box center [814, 215] width 178 height 394
click at [812, 398] on div at bounding box center [814, 215] width 178 height 394
click at [873, 337] on div at bounding box center [814, 215] width 178 height 394
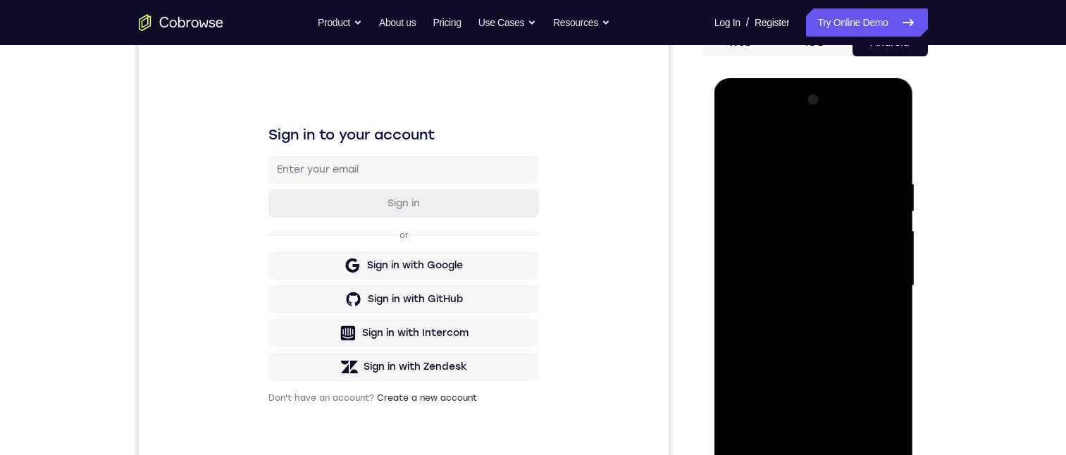
click at [811, 145] on div at bounding box center [814, 286] width 178 height 394
click at [871, 281] on div at bounding box center [814, 286] width 178 height 394
click at [800, 314] on div at bounding box center [814, 286] width 178 height 394
click at [816, 270] on div at bounding box center [814, 286] width 178 height 394
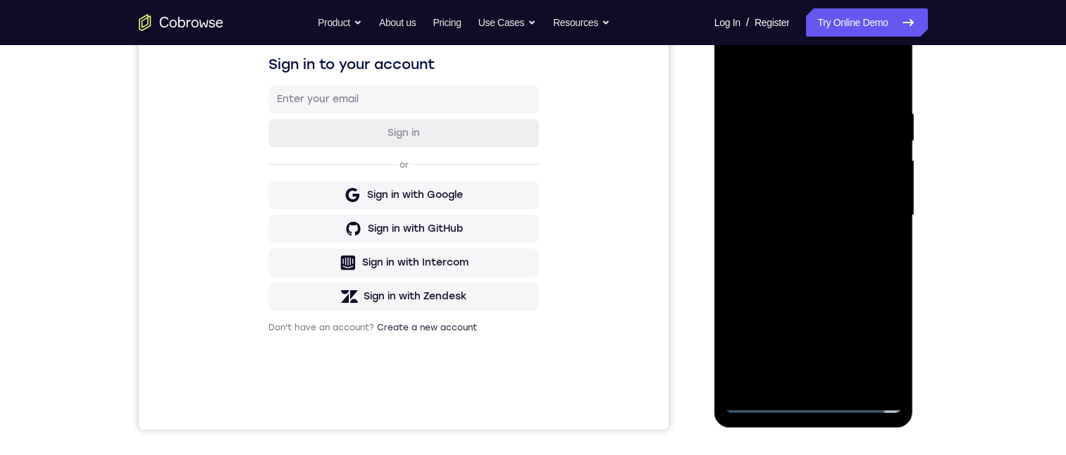
click at [807, 176] on div at bounding box center [814, 215] width 178 height 394
click at [800, 215] on div at bounding box center [814, 215] width 178 height 394
click at [796, 261] on div at bounding box center [814, 215] width 178 height 394
click at [816, 247] on div at bounding box center [814, 215] width 178 height 394
drag, startPoint x: 823, startPoint y: 140, endPoint x: 766, endPoint y: 8, distance: 143.9
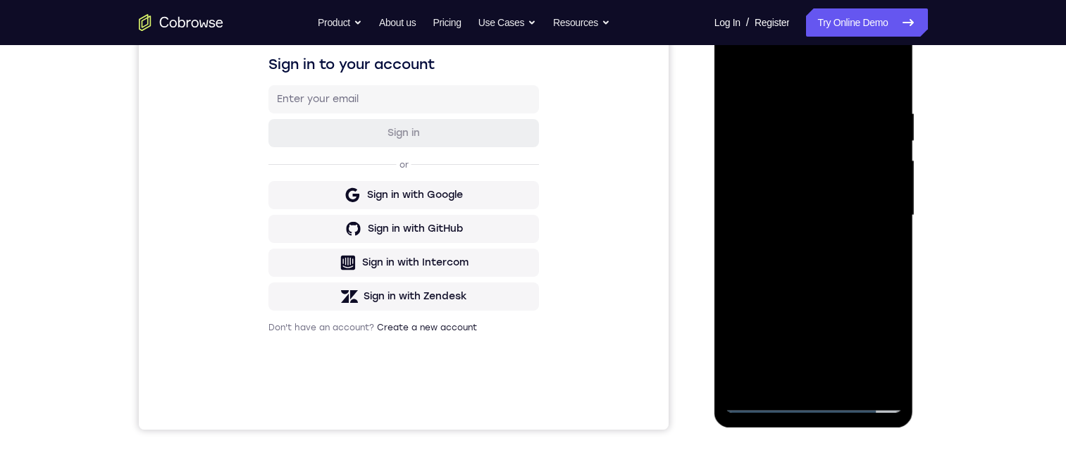
click at [881, 406] on div at bounding box center [814, 215] width 178 height 394
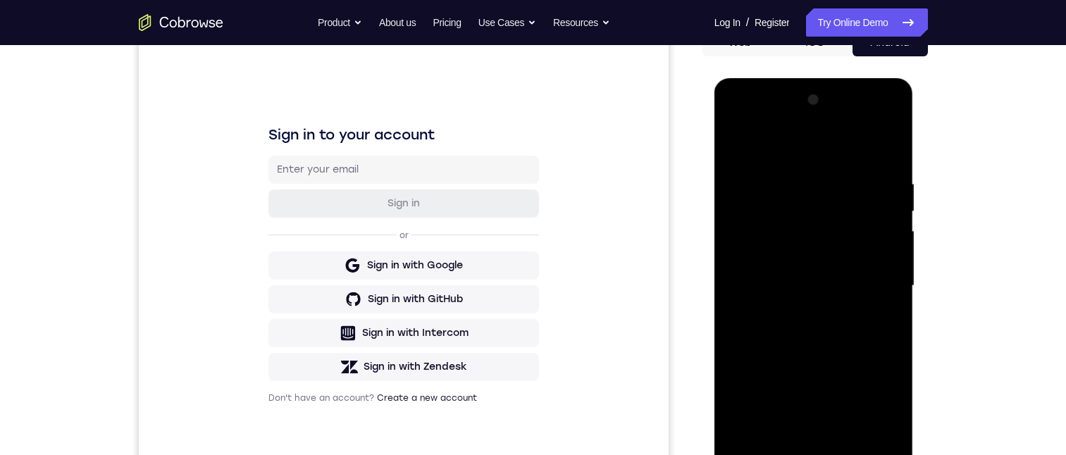
drag, startPoint x: 1078, startPoint y: 128, endPoint x: 1686, endPoint y: 228, distance: 615.4
click at [915, 128] on html "Online web based iOS Simulators and Android Emulators. Run iPhone, iPad, Mobile…" at bounding box center [814, 289] width 201 height 423
click at [793, 277] on div at bounding box center [814, 286] width 178 height 394
click at [771, 293] on div at bounding box center [814, 286] width 178 height 394
click at [772, 247] on div at bounding box center [814, 286] width 178 height 394
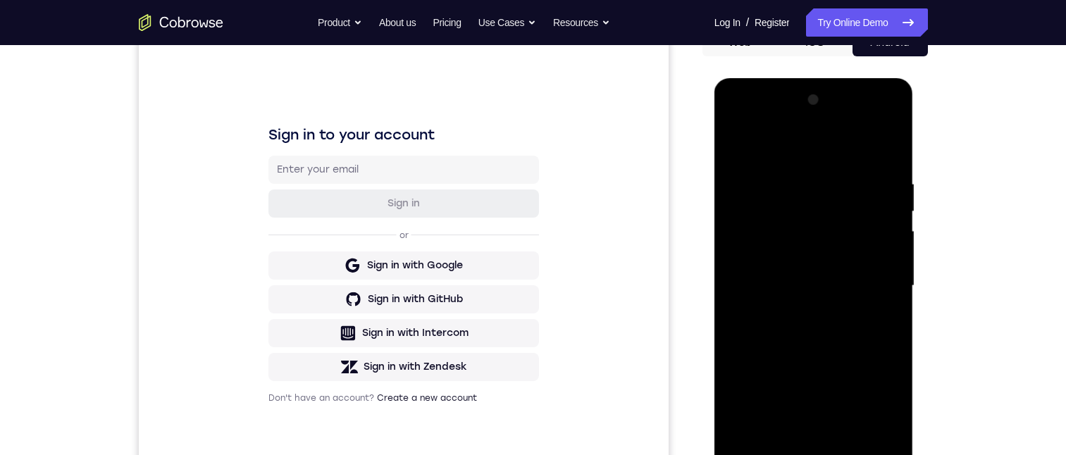
click at [821, 280] on div at bounding box center [814, 286] width 178 height 394
click at [800, 331] on div at bounding box center [814, 286] width 178 height 394
click at [771, 370] on div at bounding box center [814, 286] width 178 height 394
click at [850, 345] on div at bounding box center [814, 286] width 178 height 394
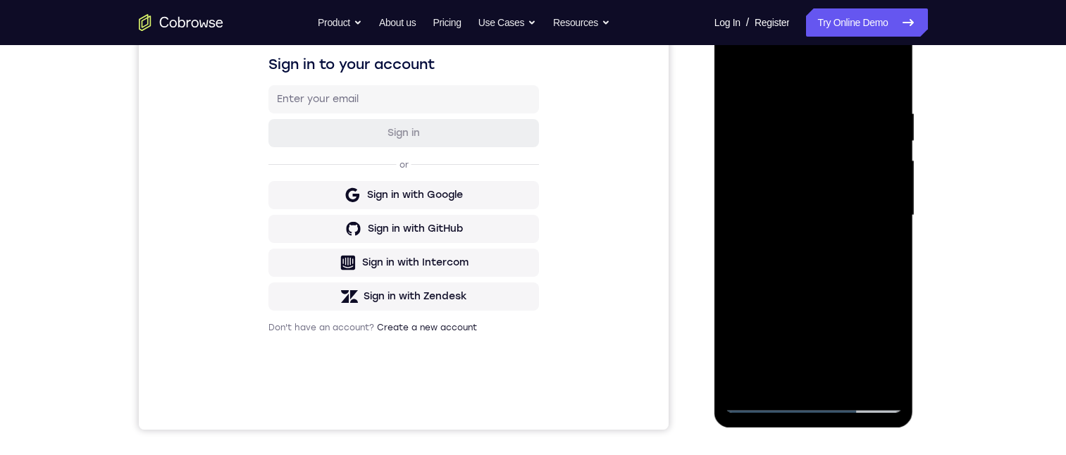
click at [797, 103] on div at bounding box center [814, 215] width 178 height 394
click at [885, 75] on div at bounding box center [814, 215] width 178 height 394
click at [850, 107] on div at bounding box center [814, 215] width 178 height 394
click at [876, 171] on div at bounding box center [814, 215] width 178 height 394
click at [886, 161] on div at bounding box center [814, 215] width 178 height 394
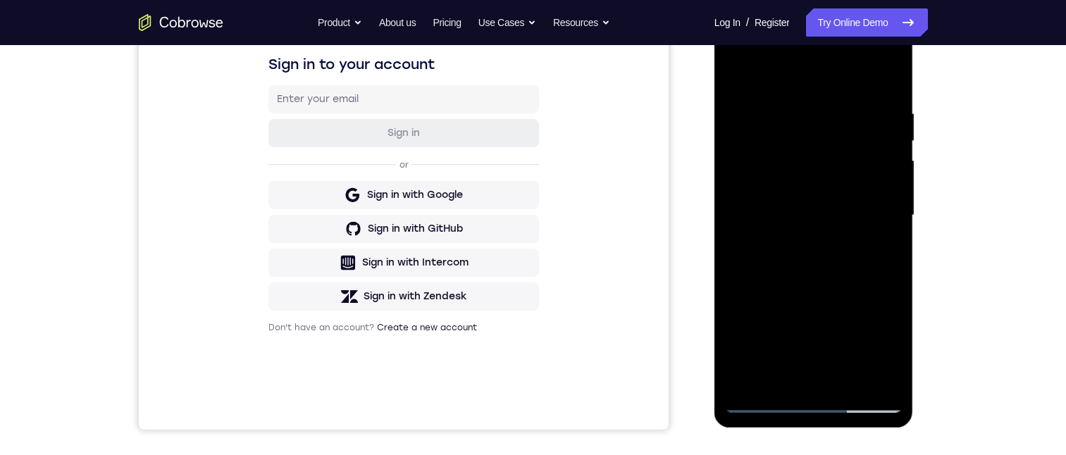
click at [754, 236] on div at bounding box center [814, 215] width 178 height 394
click at [871, 275] on div at bounding box center [814, 215] width 178 height 394
click at [888, 78] on div at bounding box center [814, 215] width 178 height 394
click at [850, 372] on div at bounding box center [814, 215] width 178 height 394
click at [838, 287] on div at bounding box center [814, 215] width 178 height 394
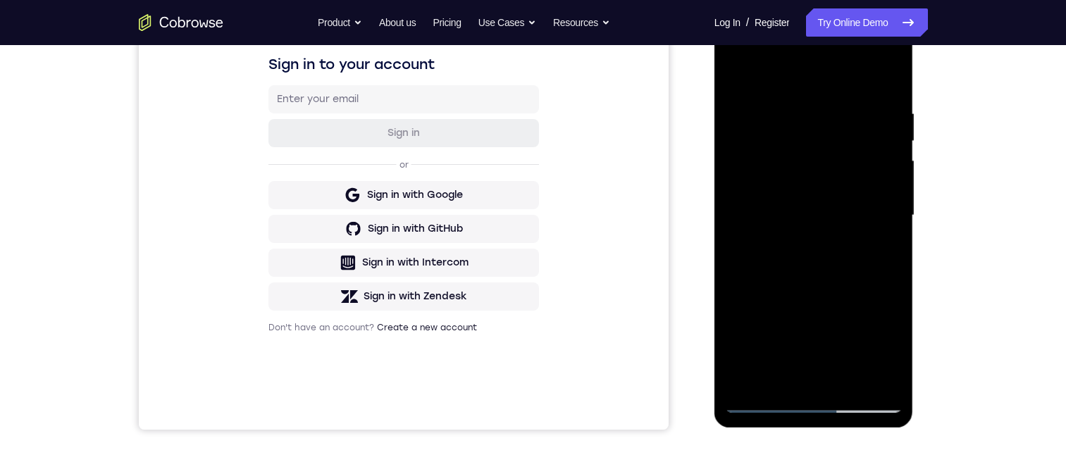
click at [814, 206] on div at bounding box center [814, 215] width 178 height 394
click at [875, 252] on div at bounding box center [814, 215] width 178 height 394
click at [733, 71] on div at bounding box center [814, 215] width 178 height 394
click at [816, 264] on div at bounding box center [814, 215] width 178 height 394
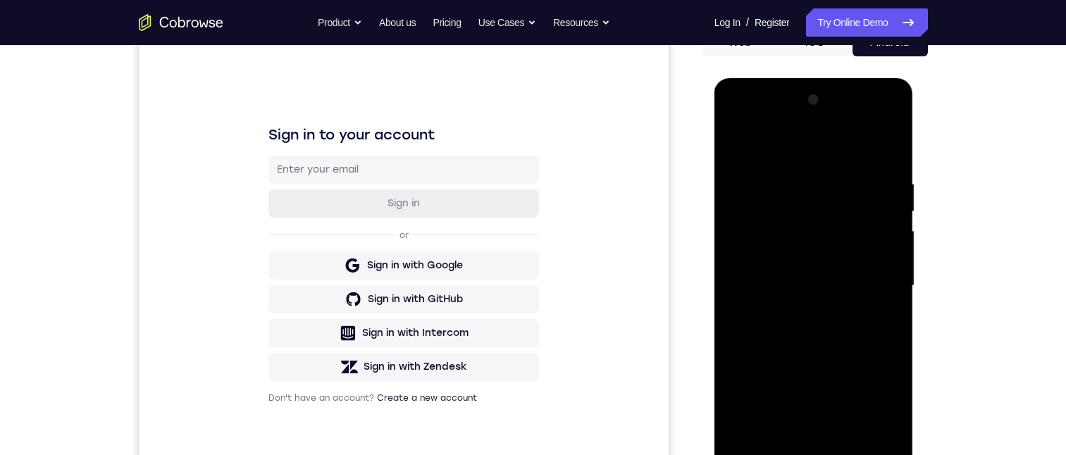
click at [767, 440] on div at bounding box center [814, 286] width 178 height 394
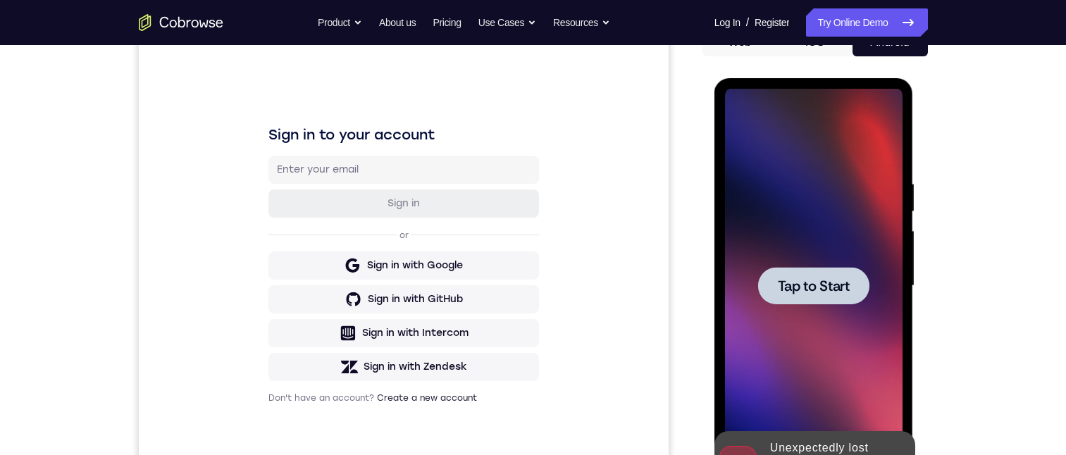
click at [797, 289] on span "Tap to Start" at bounding box center [814, 286] width 72 height 14
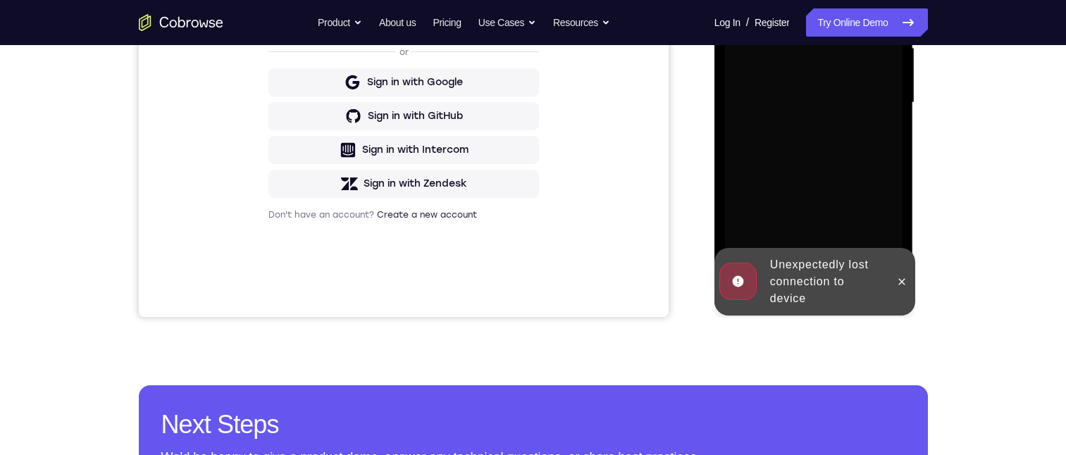
scroll to position [225, 0]
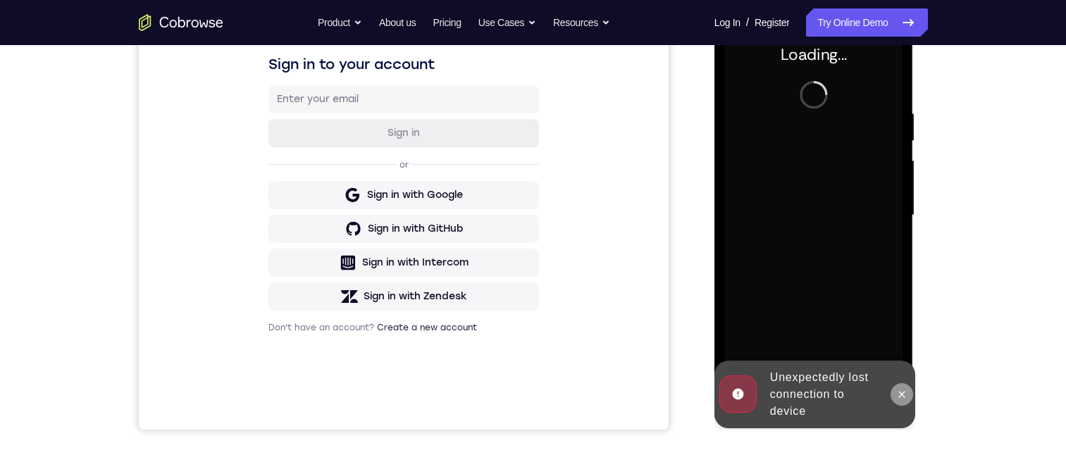
click at [904, 392] on icon at bounding box center [902, 394] width 6 height 6
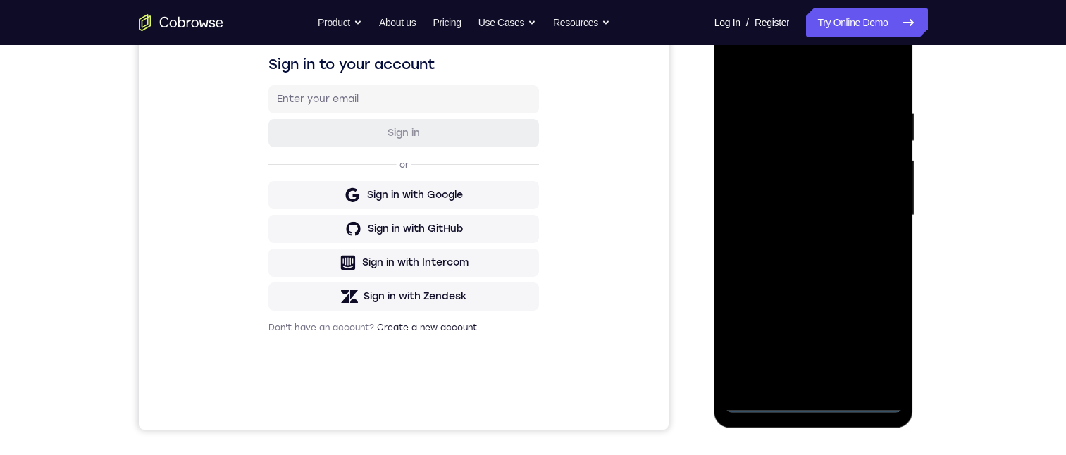
scroll to position [110, 0]
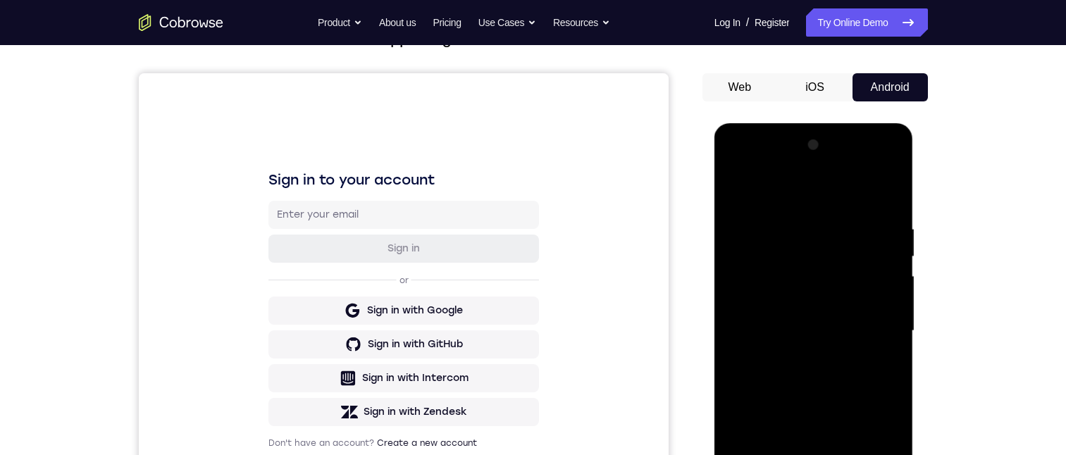
click at [819, 454] on div at bounding box center [814, 331] width 178 height 394
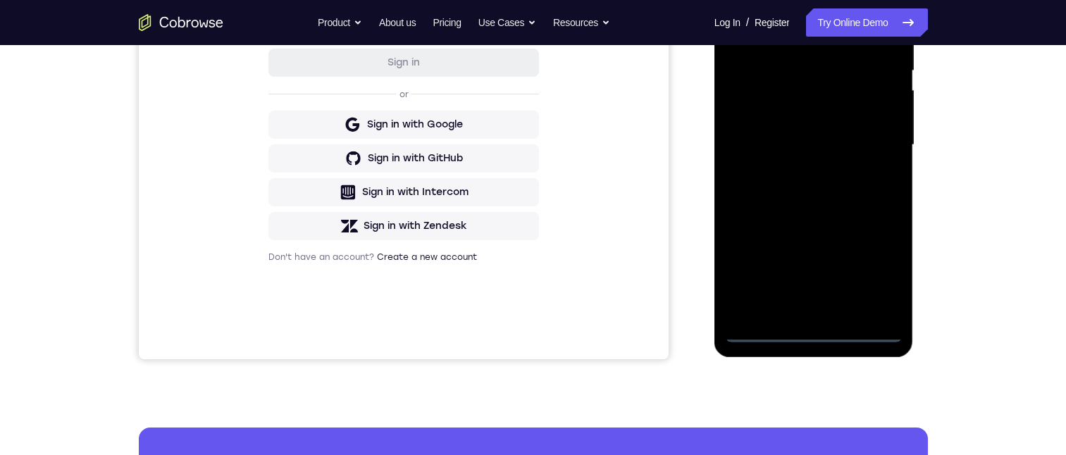
click at [879, 266] on div at bounding box center [814, 145] width 178 height 394
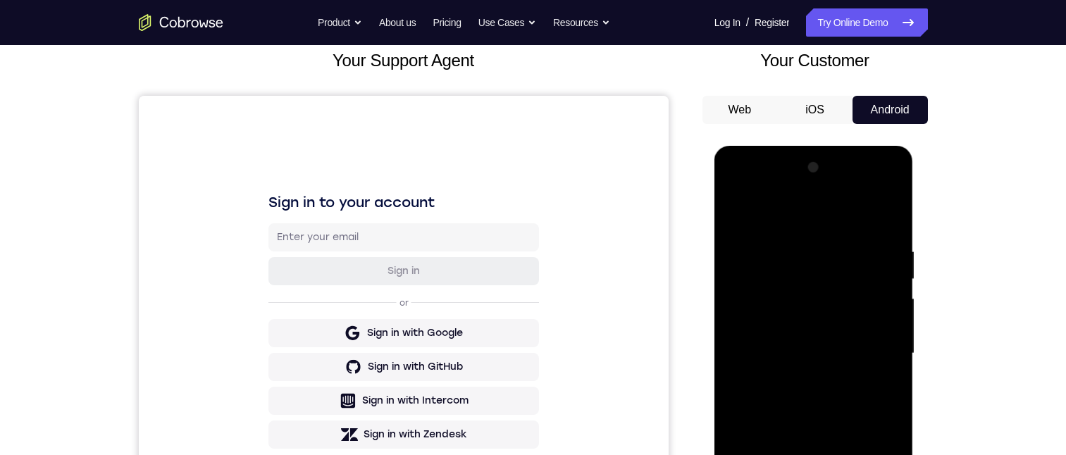
drag, startPoint x: 778, startPoint y: 213, endPoint x: 1506, endPoint y: 292, distance: 732.7
click at [778, 213] on div at bounding box center [814, 353] width 178 height 394
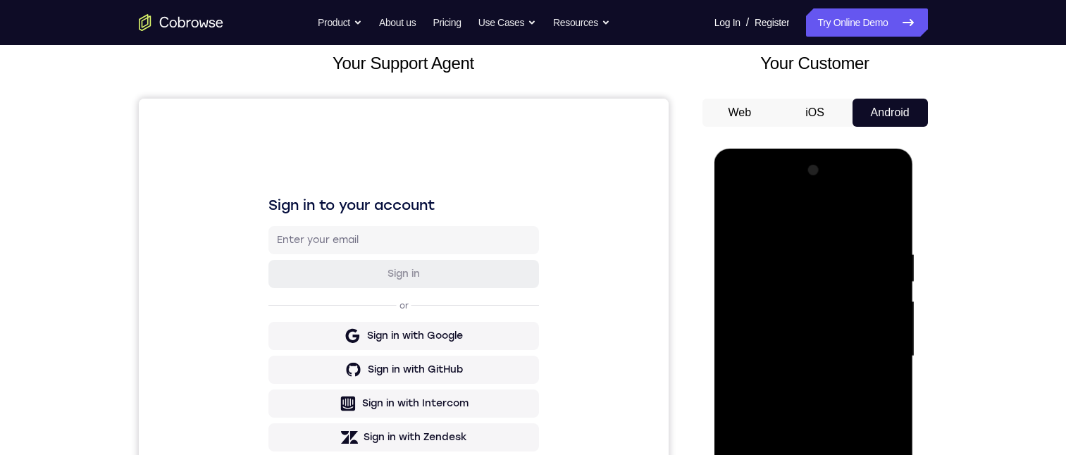
click at [866, 346] on div at bounding box center [814, 356] width 178 height 394
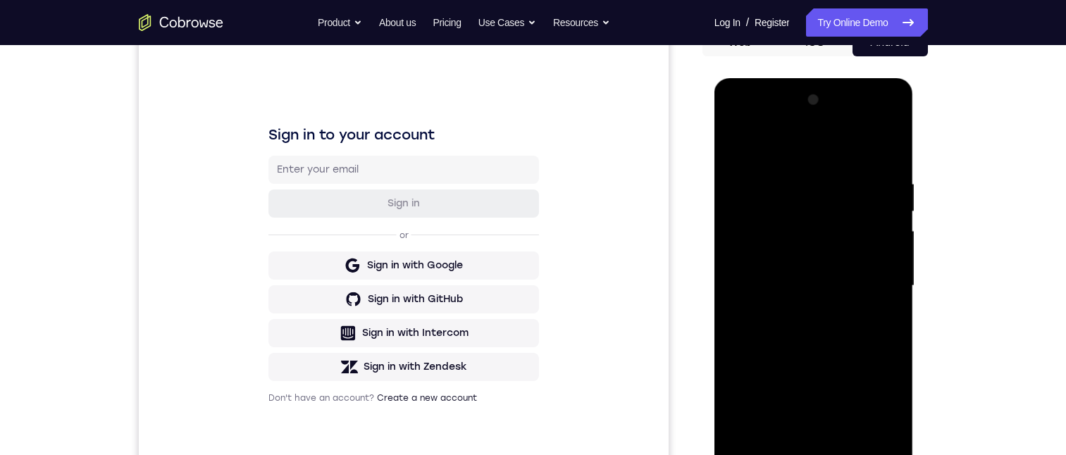
click at [795, 309] on div at bounding box center [814, 286] width 178 height 394
click at [857, 267] on div at bounding box center [814, 286] width 178 height 394
click at [773, 253] on div at bounding box center [814, 286] width 178 height 394
click at [797, 280] on div at bounding box center [814, 286] width 178 height 394
click at [814, 330] on div at bounding box center [814, 286] width 178 height 394
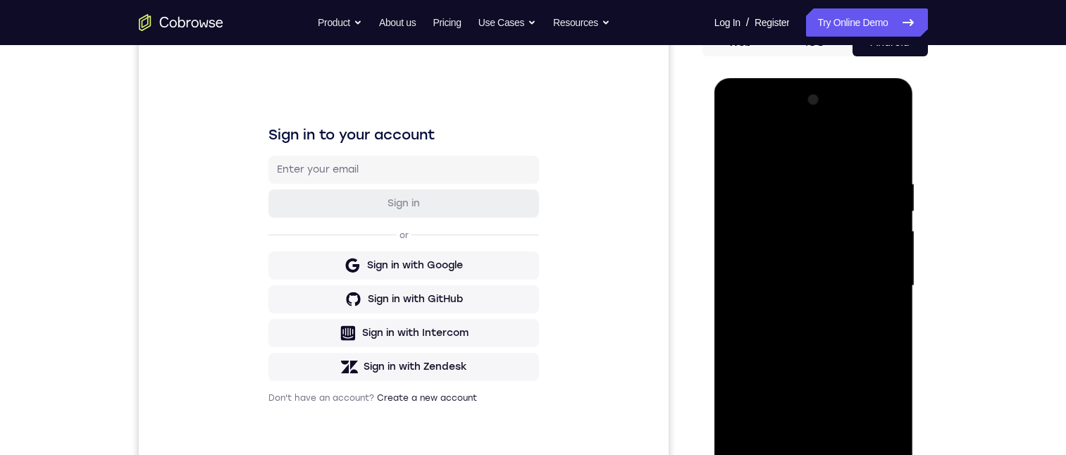
click at [783, 312] on div at bounding box center [814, 286] width 178 height 394
click at [797, 328] on div at bounding box center [814, 286] width 178 height 394
click at [811, 349] on div at bounding box center [814, 286] width 178 height 394
click at [784, 180] on div at bounding box center [814, 286] width 178 height 394
drag, startPoint x: 868, startPoint y: 442, endPoint x: 899, endPoint y: 325, distance: 121.0
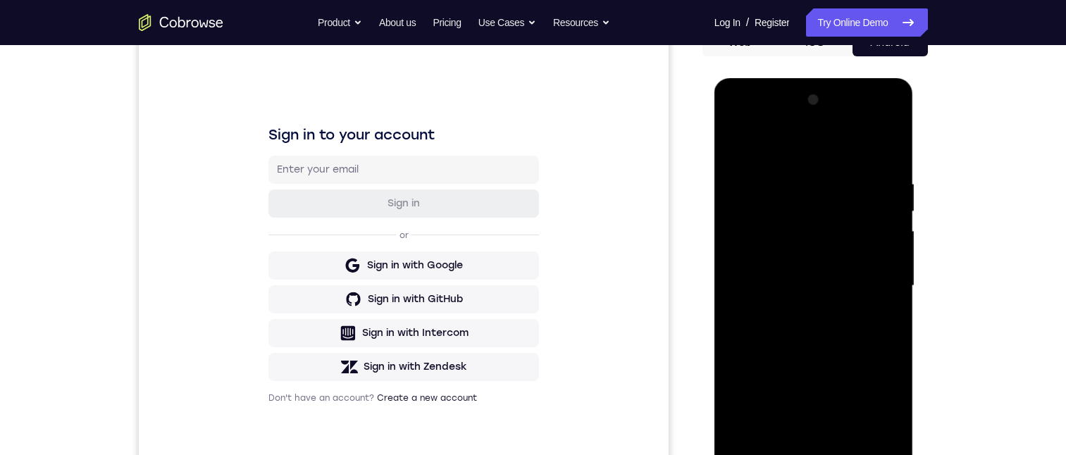
click at [868, 433] on div at bounding box center [814, 286] width 178 height 394
click at [881, 318] on div at bounding box center [814, 286] width 178 height 394
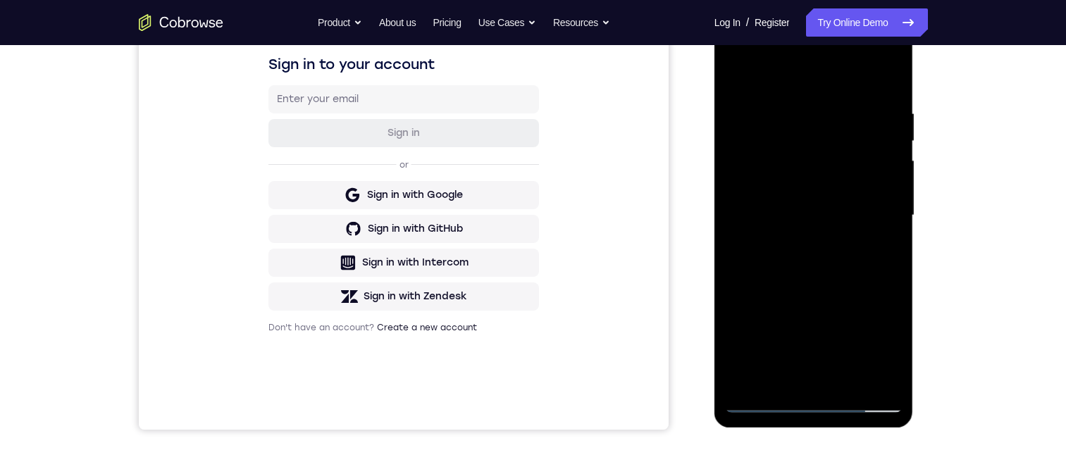
click at [876, 242] on div at bounding box center [814, 215] width 178 height 394
click at [879, 113] on div at bounding box center [814, 215] width 178 height 394
click at [883, 115] on div at bounding box center [814, 215] width 178 height 394
click at [877, 249] on div at bounding box center [814, 215] width 178 height 394
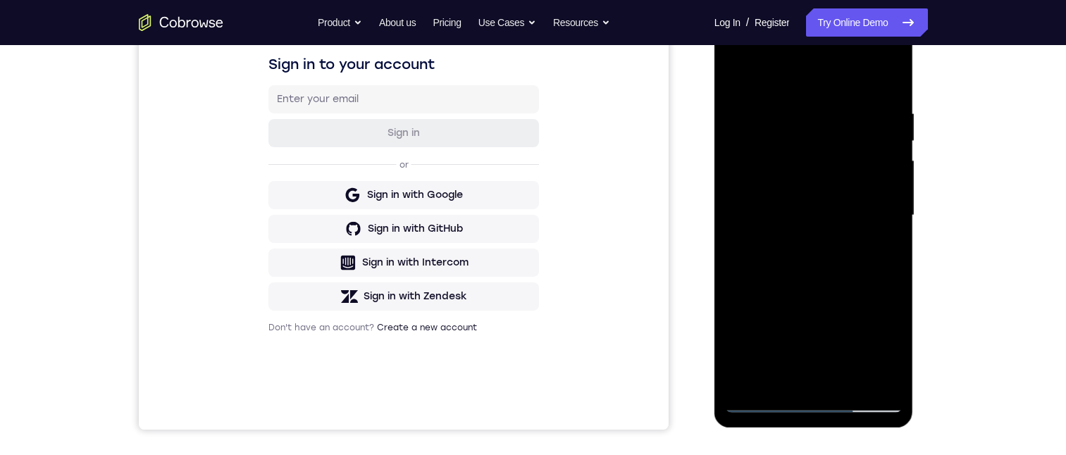
click at [878, 249] on div at bounding box center [814, 215] width 178 height 394
click at [878, 230] on div at bounding box center [814, 215] width 178 height 394
click at [802, 374] on div at bounding box center [814, 215] width 178 height 394
click at [738, 253] on div at bounding box center [814, 215] width 178 height 394
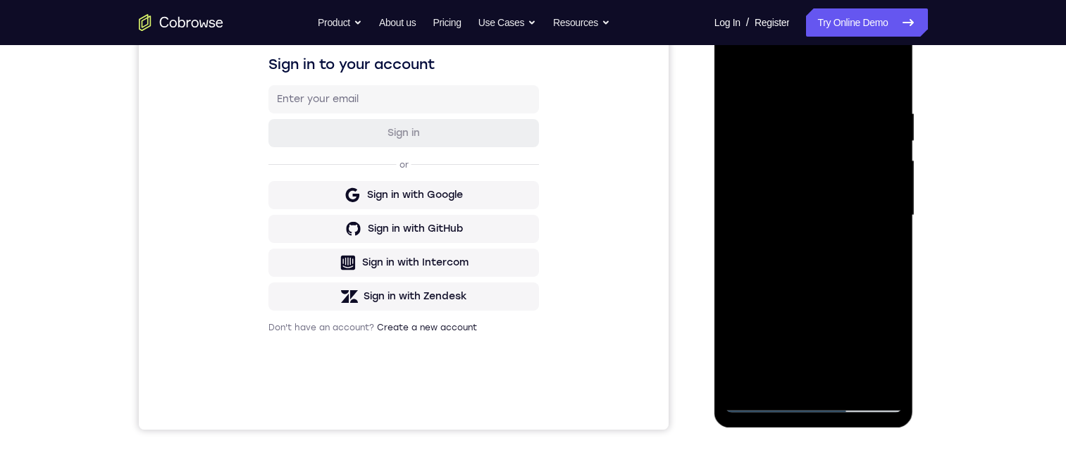
click at [781, 371] on div at bounding box center [814, 215] width 178 height 394
click at [890, 377] on div at bounding box center [814, 215] width 178 height 394
click at [871, 239] on div at bounding box center [814, 215] width 178 height 394
click at [862, 371] on div at bounding box center [814, 215] width 178 height 394
click at [859, 375] on div at bounding box center [814, 215] width 178 height 394
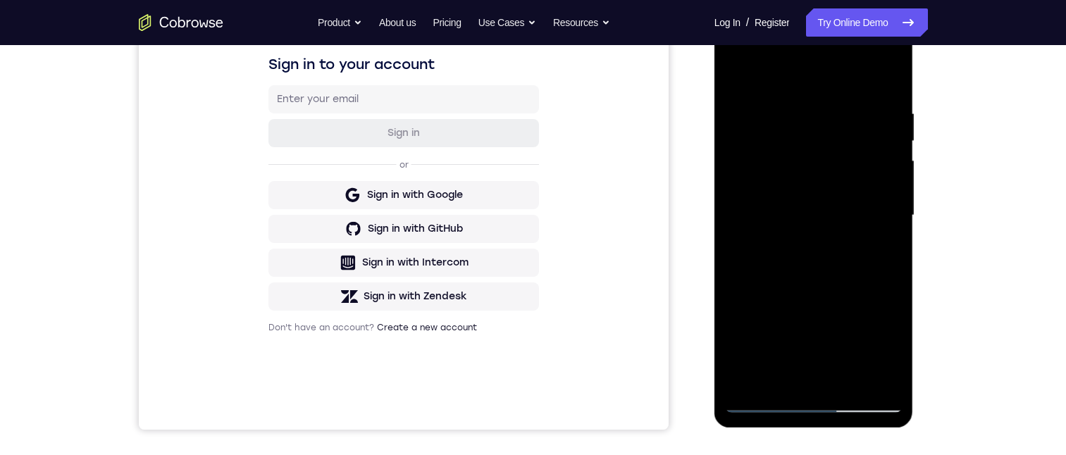
click at [877, 369] on div at bounding box center [814, 215] width 178 height 394
click at [885, 241] on div at bounding box center [814, 215] width 178 height 394
click at [854, 368] on div at bounding box center [814, 215] width 178 height 394
click at [888, 78] on div at bounding box center [814, 215] width 178 height 394
click at [845, 382] on div at bounding box center [814, 215] width 178 height 394
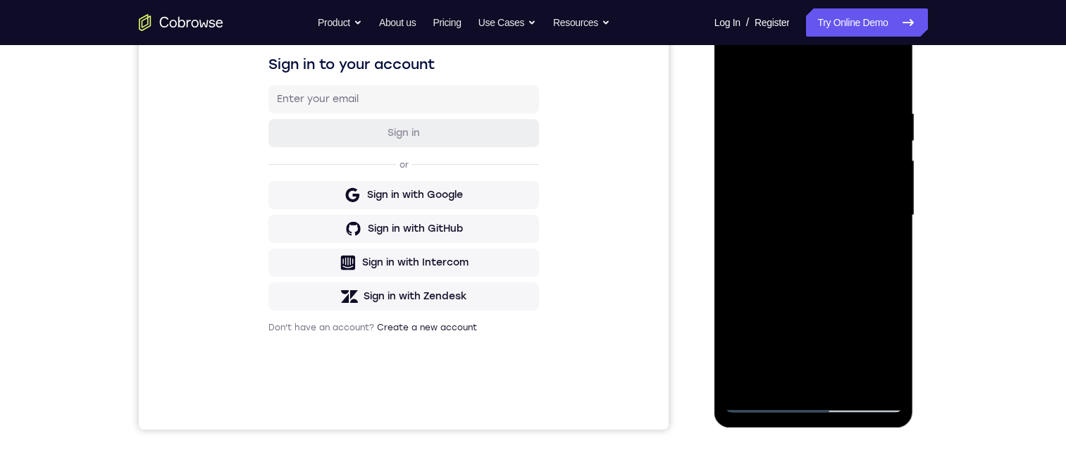
click at [820, 285] on div at bounding box center [814, 215] width 178 height 394
click at [735, 66] on div at bounding box center [814, 215] width 178 height 394
drag, startPoint x: 820, startPoint y: 120, endPoint x: 761, endPoint y: 124, distance: 58.6
click at [761, 124] on div at bounding box center [814, 215] width 178 height 394
click at [896, 104] on div at bounding box center [814, 215] width 178 height 394
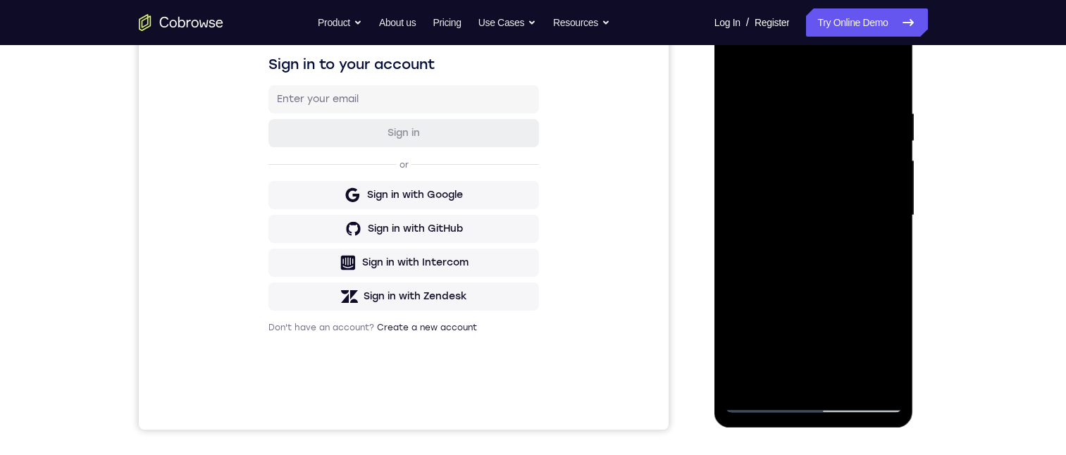
click at [880, 118] on div at bounding box center [814, 215] width 178 height 394
click at [875, 128] on div at bounding box center [814, 215] width 178 height 394
click at [786, 368] on div at bounding box center [814, 215] width 178 height 394
drag, startPoint x: 894, startPoint y: 378, endPoint x: 885, endPoint y: 363, distance: 17.7
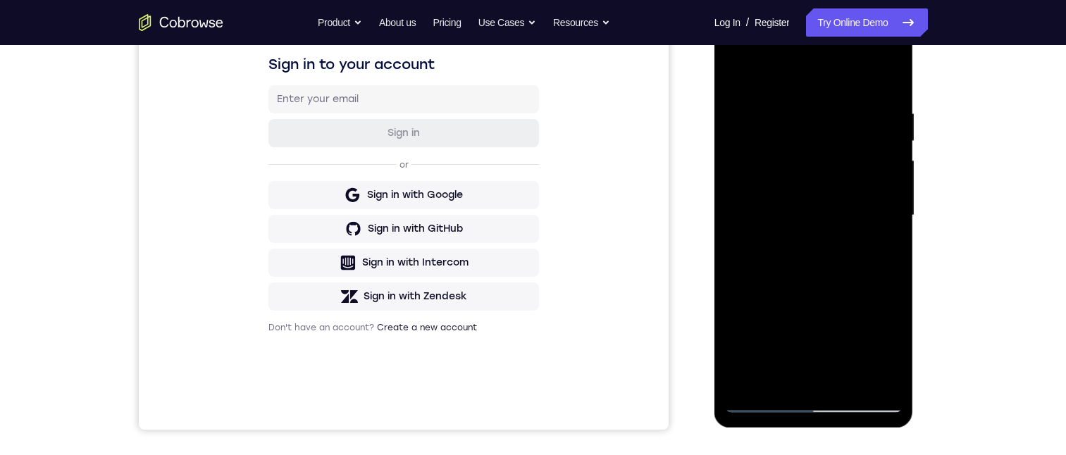
click at [893, 376] on div at bounding box center [814, 215] width 178 height 394
click at [776, 175] on div at bounding box center [814, 215] width 178 height 394
click at [838, 185] on div at bounding box center [814, 215] width 178 height 394
click at [738, 309] on div at bounding box center [814, 215] width 178 height 394
click at [794, 237] on div at bounding box center [814, 215] width 178 height 394
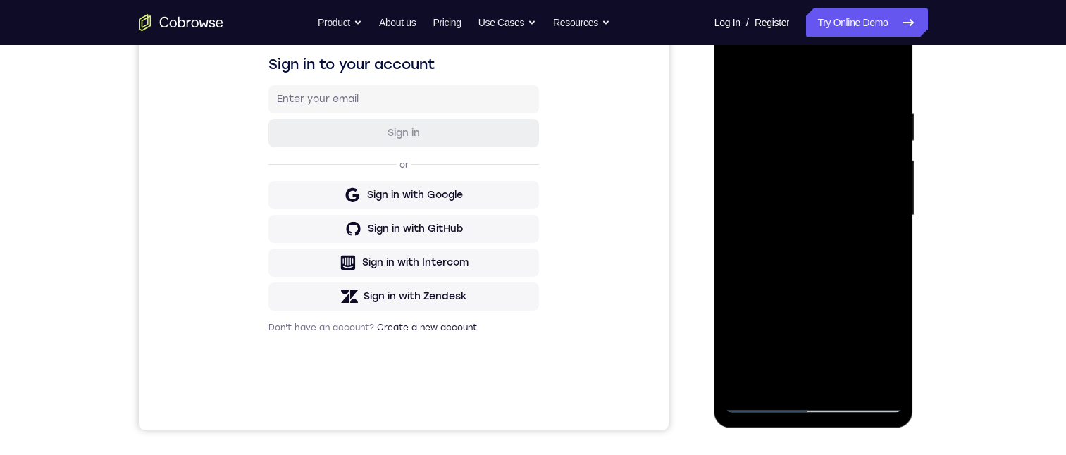
click at [733, 222] on div at bounding box center [814, 215] width 178 height 394
click at [806, 149] on div at bounding box center [814, 215] width 178 height 394
click at [828, 204] on div at bounding box center [814, 215] width 178 height 394
click at [732, 253] on div at bounding box center [814, 215] width 178 height 394
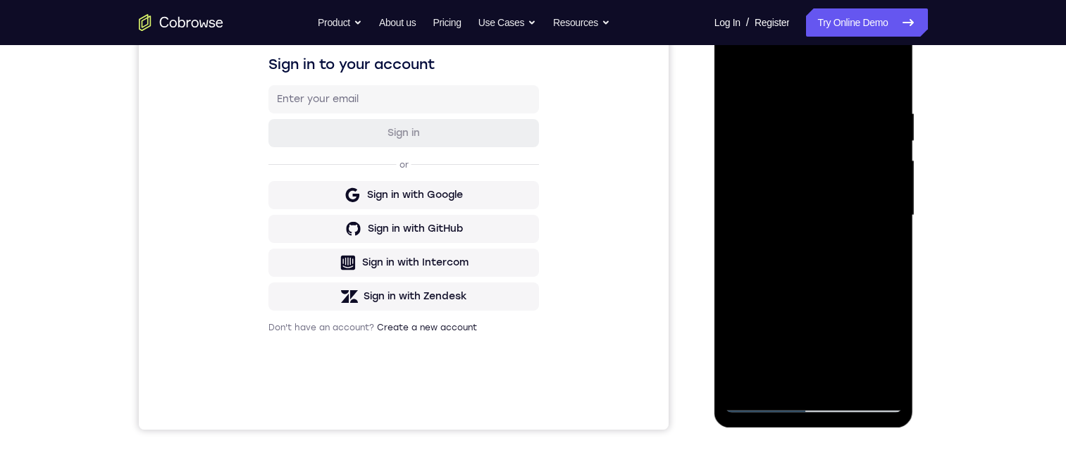
click at [732, 253] on div at bounding box center [814, 215] width 178 height 394
click at [883, 370] on div at bounding box center [814, 215] width 178 height 394
click at [769, 373] on div at bounding box center [814, 215] width 178 height 394
click at [792, 240] on div at bounding box center [814, 215] width 178 height 394
click at [860, 375] on div at bounding box center [814, 215] width 178 height 394
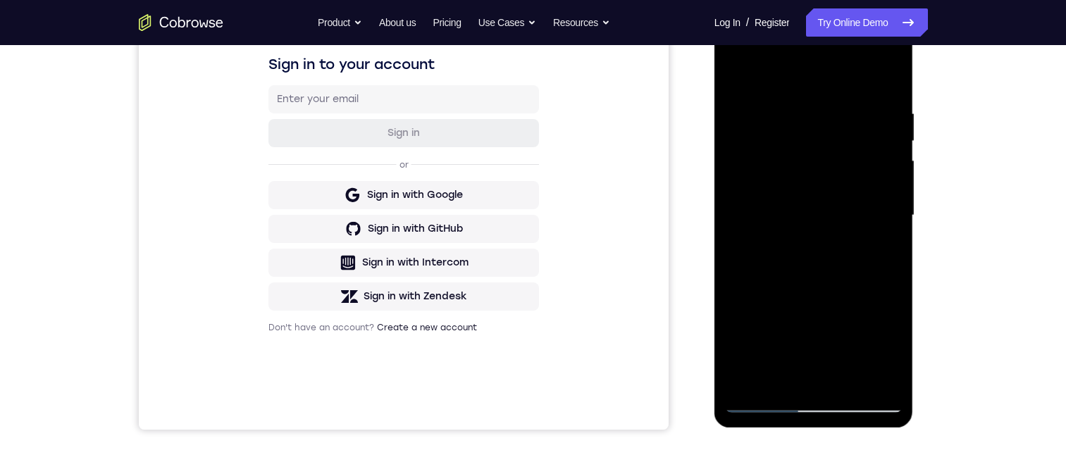
click at [882, 77] on div at bounding box center [814, 215] width 178 height 394
click at [905, 430] on html "Online web based iOS Simulators and Android Emulators. Run iPhone, iPad, Mobile…" at bounding box center [814, 219] width 201 height 423
